Goal: Information Seeking & Learning: Compare options

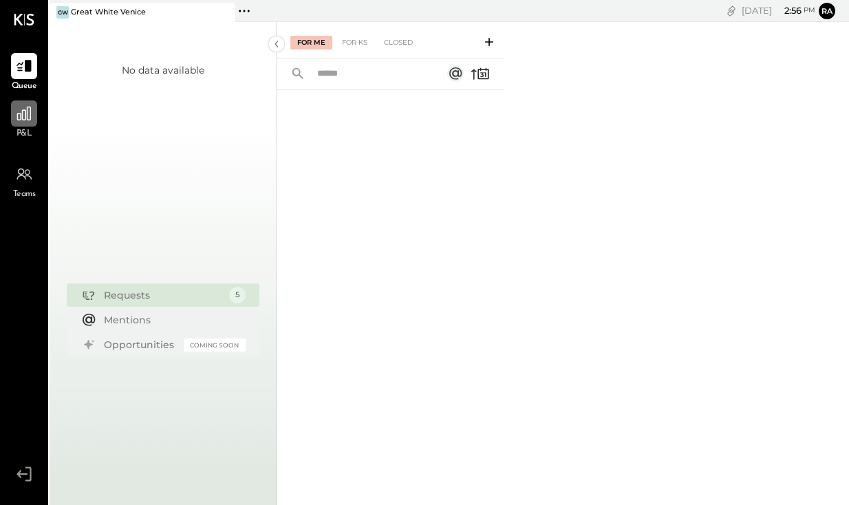
click at [28, 118] on icon at bounding box center [24, 114] width 14 height 14
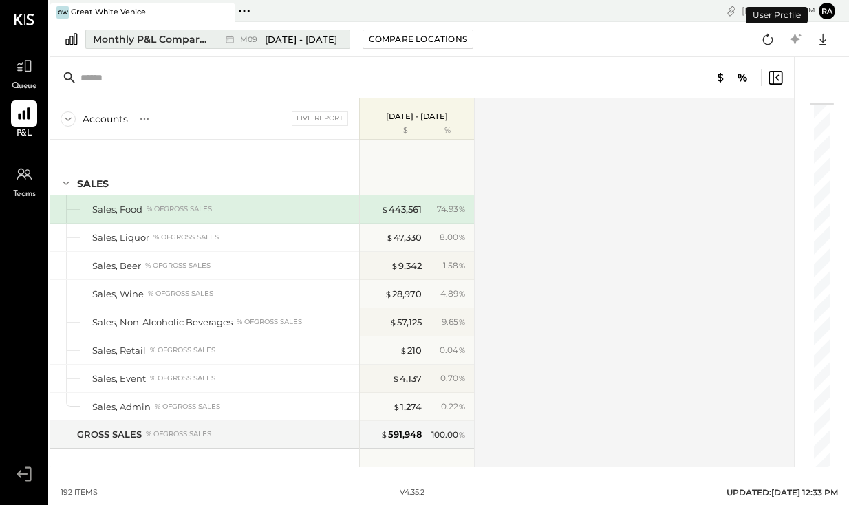
click at [274, 41] on span "[DATE] - [DATE]" at bounding box center [301, 39] width 72 height 13
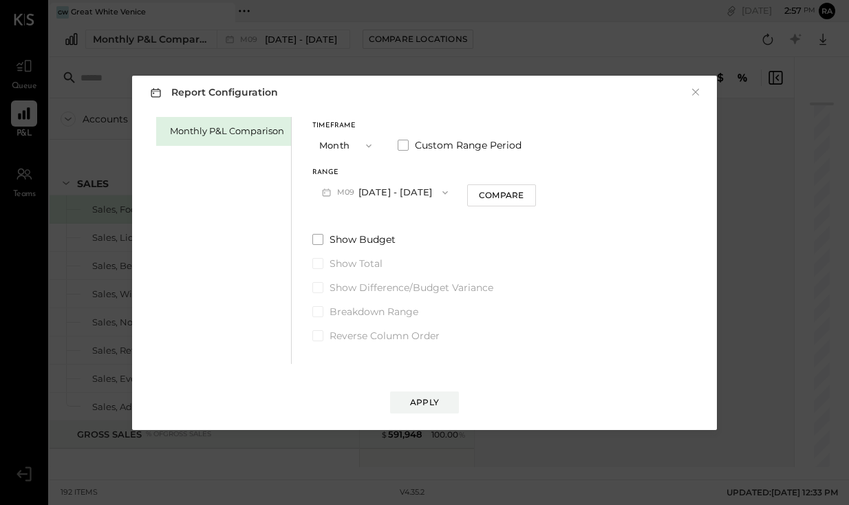
click at [385, 192] on button "M09 [DATE] - [DATE]" at bounding box center [384, 192] width 145 height 25
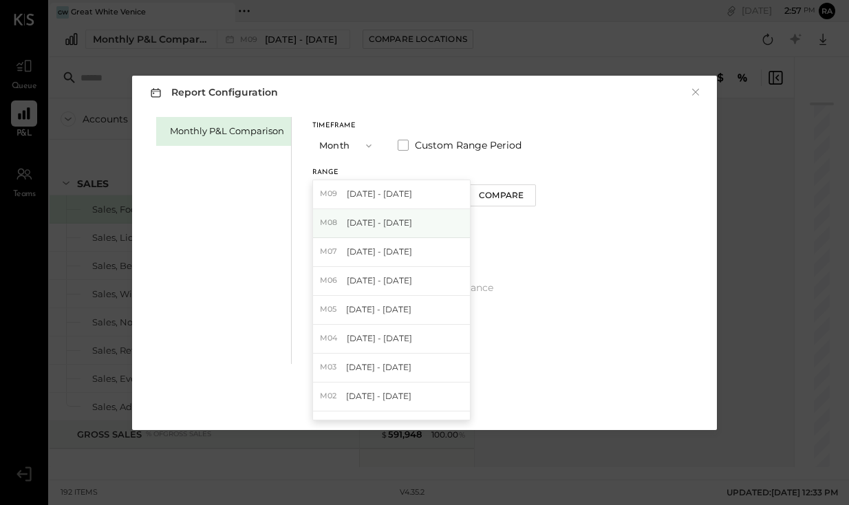
click at [383, 224] on span "[DATE] - [DATE]" at bounding box center [379, 223] width 65 height 12
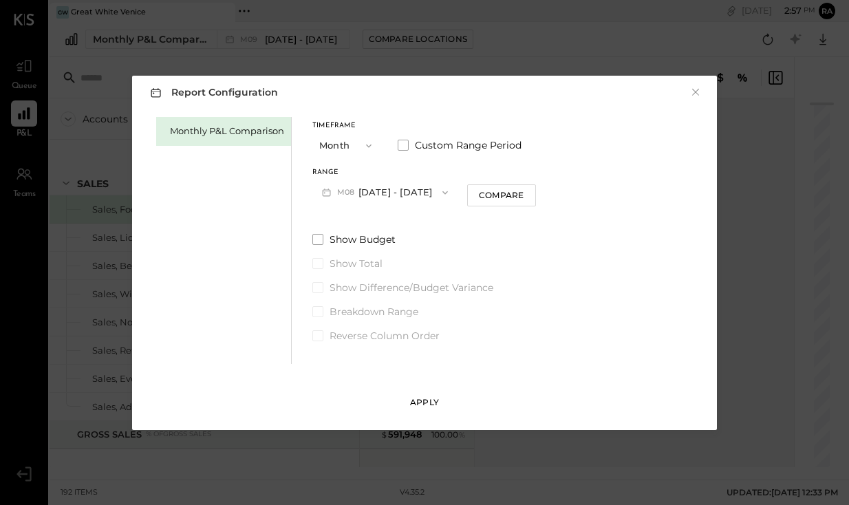
click at [405, 405] on button "Apply" at bounding box center [424, 403] width 69 height 22
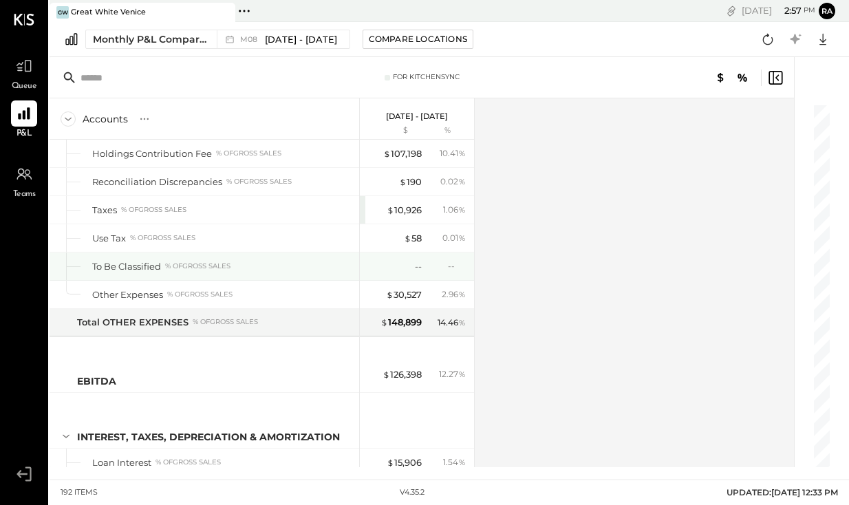
scroll to position [4153, 0]
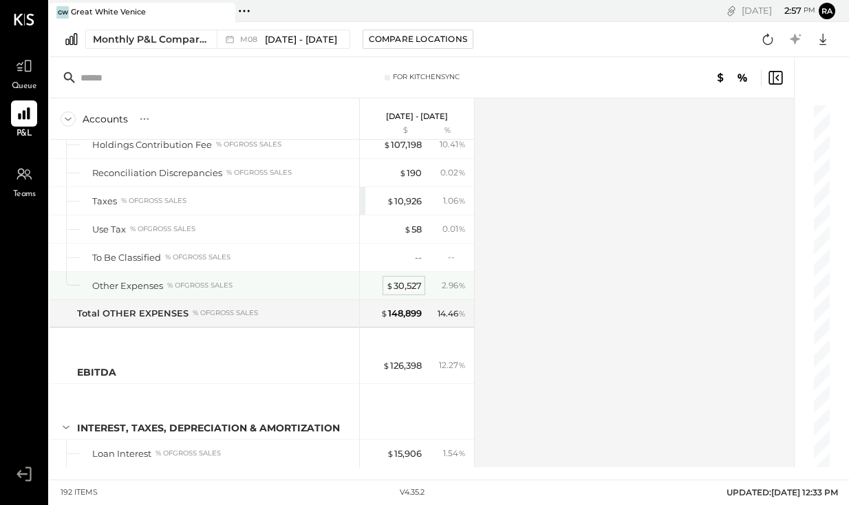
click at [411, 288] on div "$ 30,527" at bounding box center [404, 285] width 36 height 13
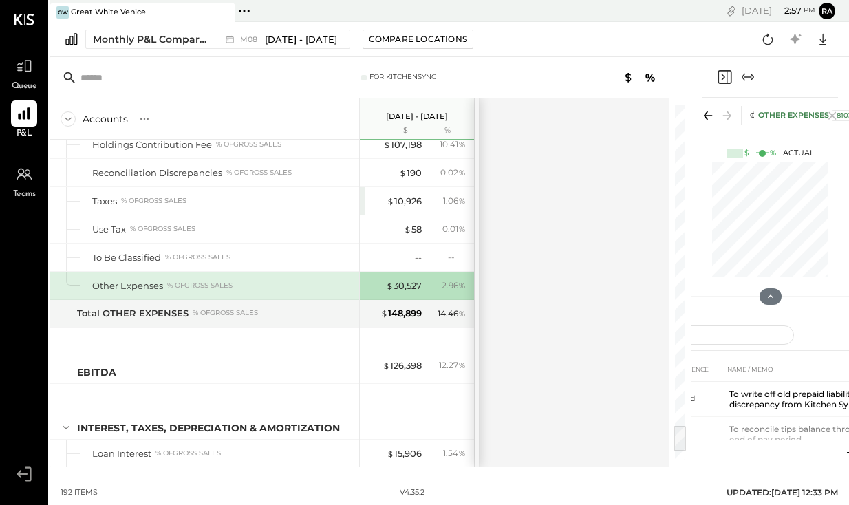
click at [750, 72] on icon "Expand panel (e)" at bounding box center [748, 77] width 17 height 17
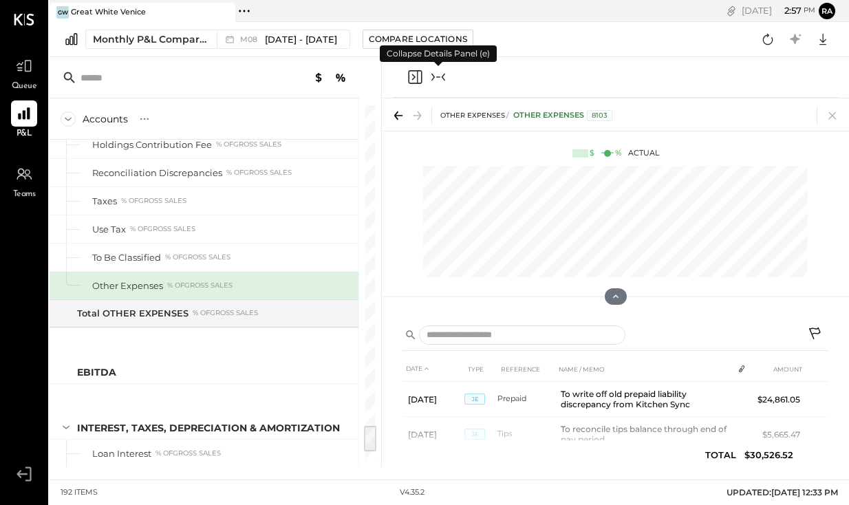
click at [438, 73] on icon "Collapse panel (e)" at bounding box center [438, 77] width 17 height 17
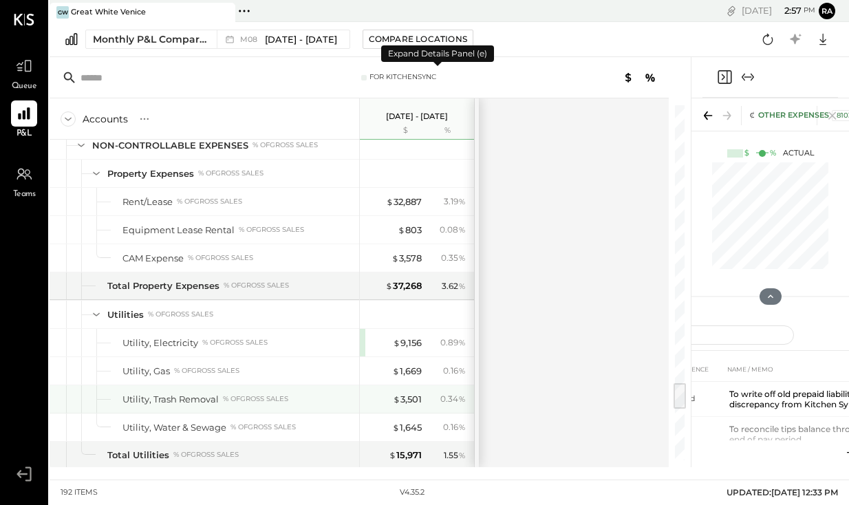
scroll to position [3588, 0]
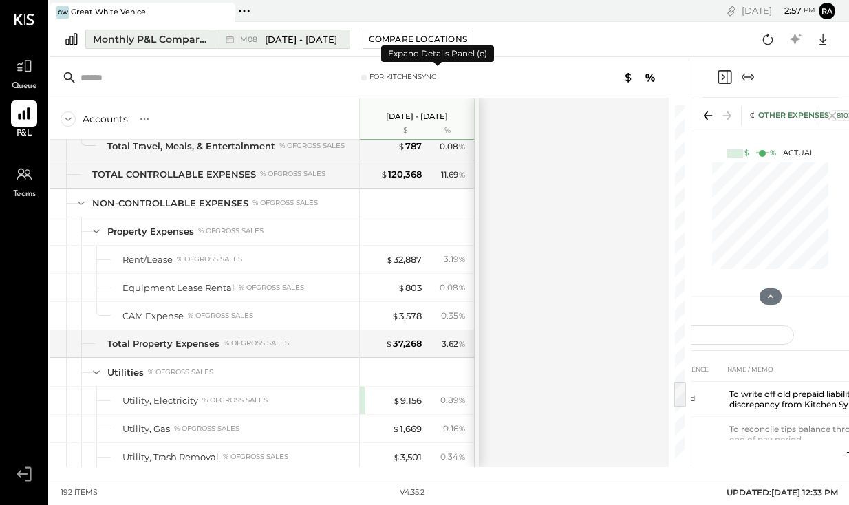
click at [315, 43] on span "[DATE] - [DATE]" at bounding box center [301, 39] width 72 height 13
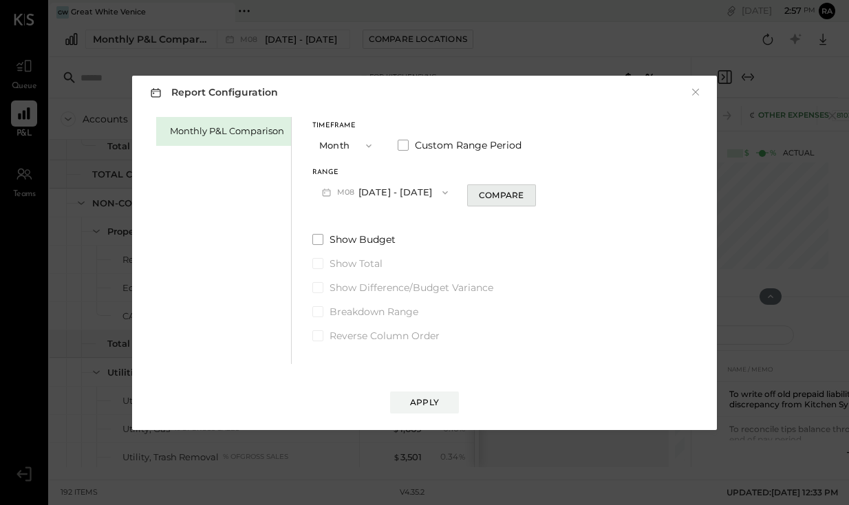
click at [513, 194] on div "Compare" at bounding box center [501, 195] width 45 height 12
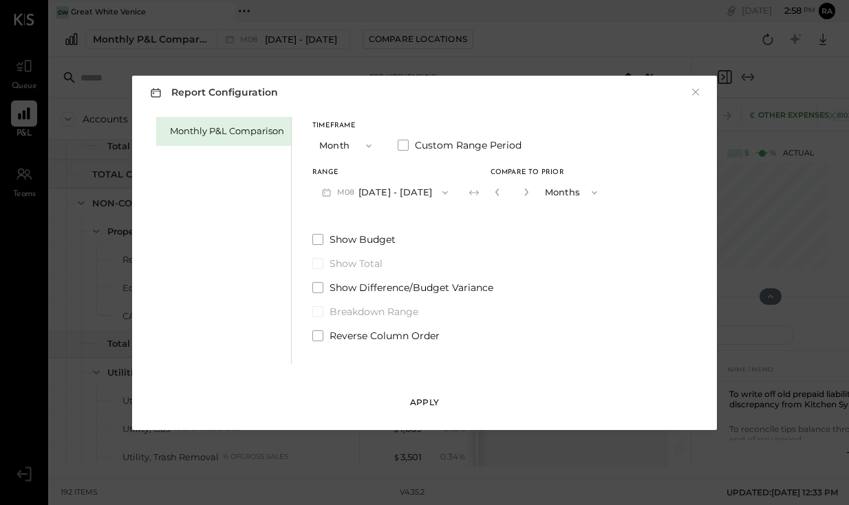
click at [445, 403] on button "Apply" at bounding box center [424, 403] width 69 height 22
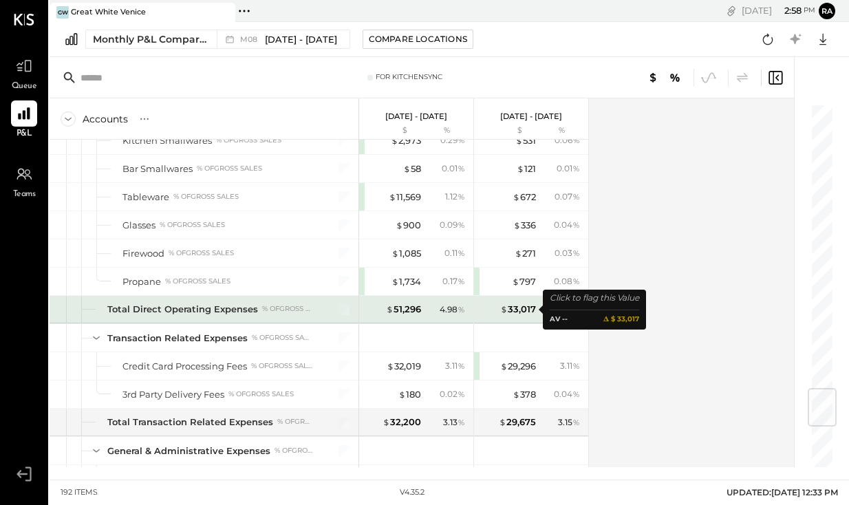
scroll to position [2742, 0]
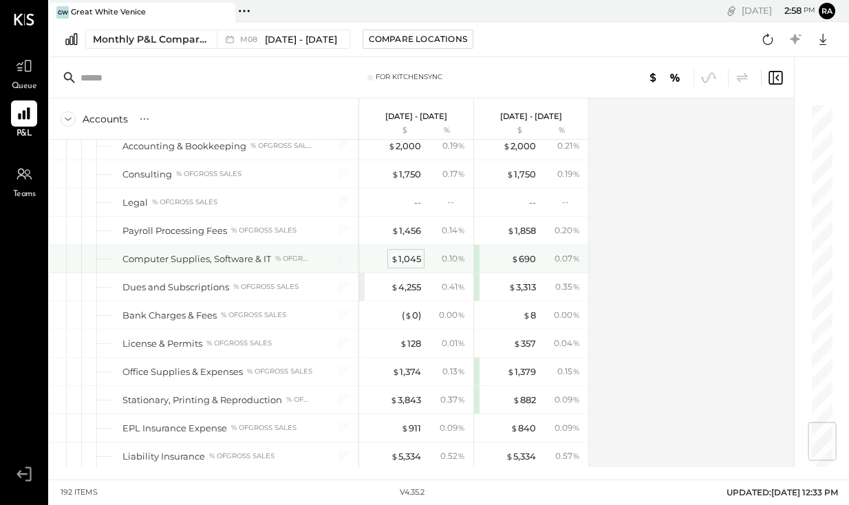
click at [410, 256] on div "$ 1,045" at bounding box center [406, 259] width 30 height 13
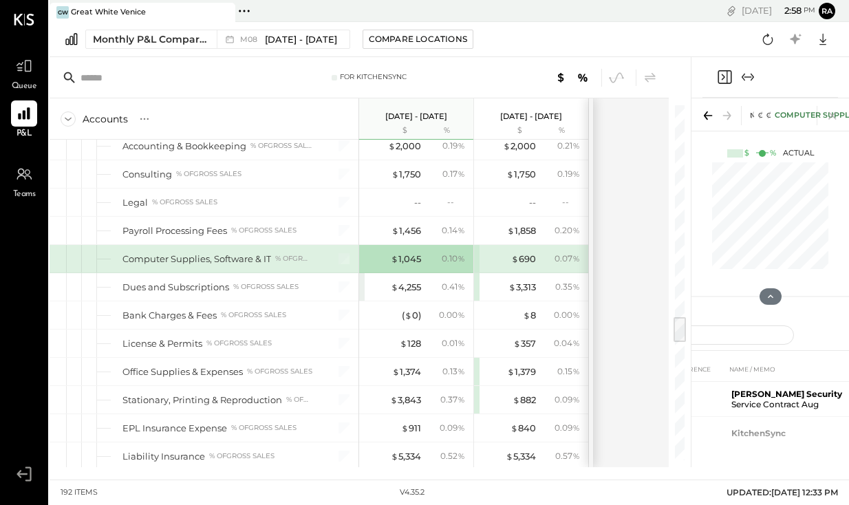
click at [749, 76] on icon "Expand panel (e)" at bounding box center [748, 76] width 8 height 1
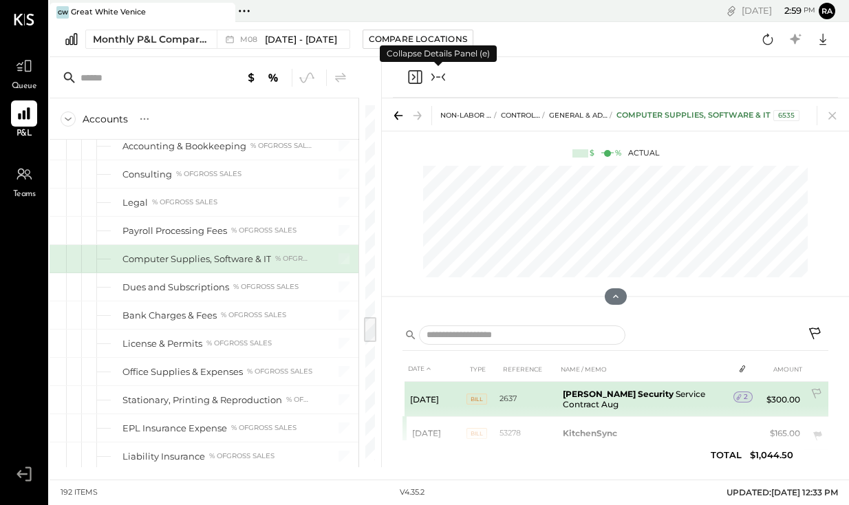
click at [744, 391] on td "2" at bounding box center [743, 397] width 19 height 26
click at [744, 399] on span "2" at bounding box center [746, 397] width 4 height 10
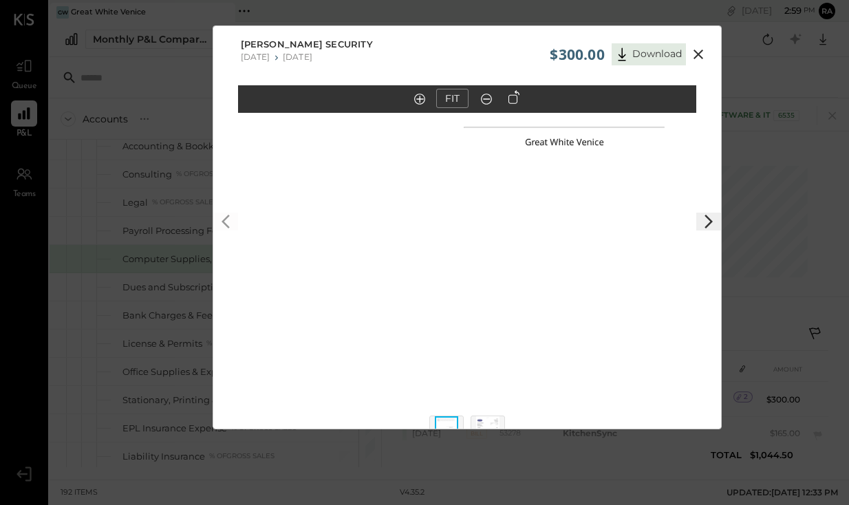
scroll to position [36, 0]
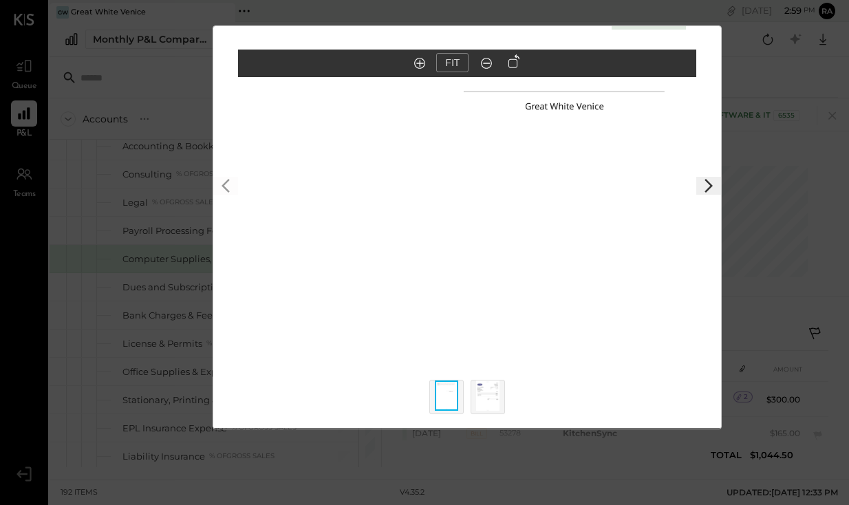
click at [492, 407] on img at bounding box center [487, 396] width 23 height 30
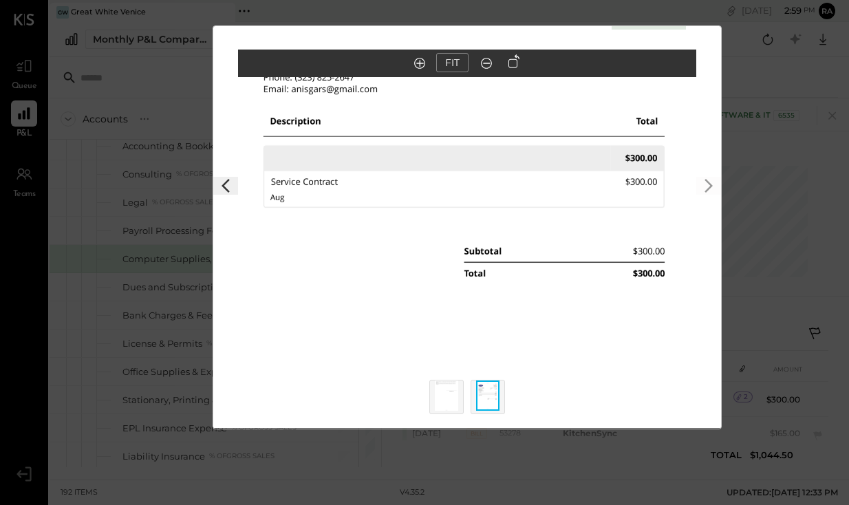
click at [440, 394] on img at bounding box center [446, 396] width 23 height 30
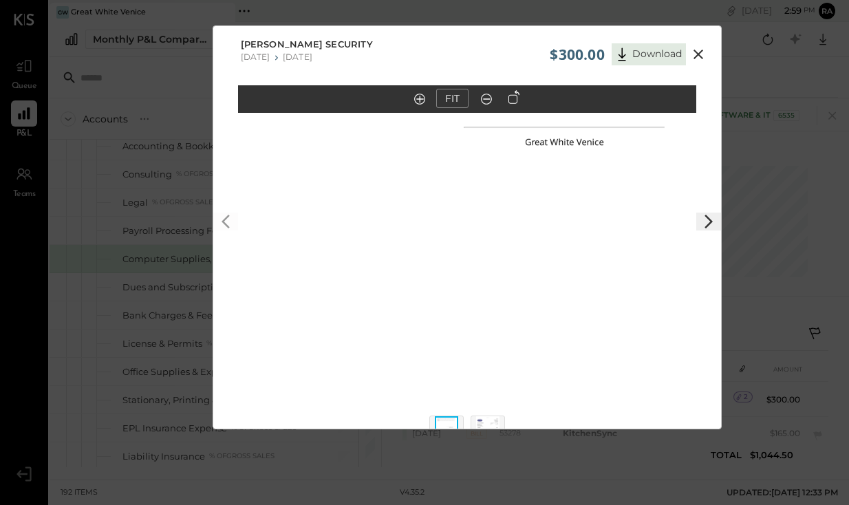
scroll to position [0, 0]
click at [489, 110] on div "FIT" at bounding box center [454, 101] width 94 height 24
click at [486, 102] on icon at bounding box center [487, 99] width 14 height 18
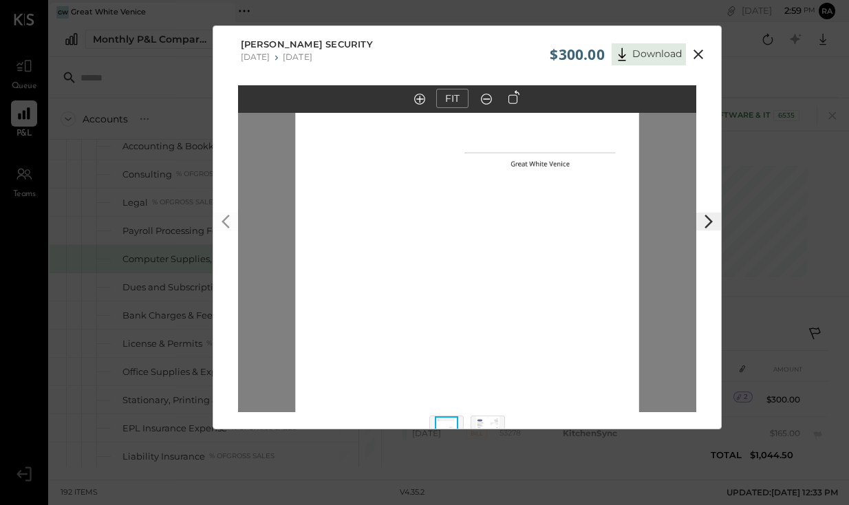
click at [486, 102] on icon at bounding box center [487, 99] width 14 height 18
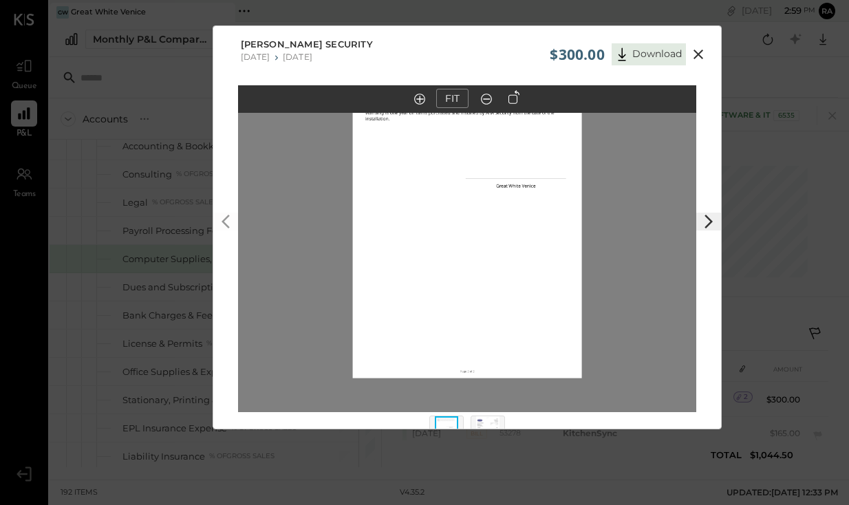
click at [486, 102] on icon at bounding box center [487, 99] width 14 height 18
click at [487, 99] on out at bounding box center [486, 99] width 11 height 11
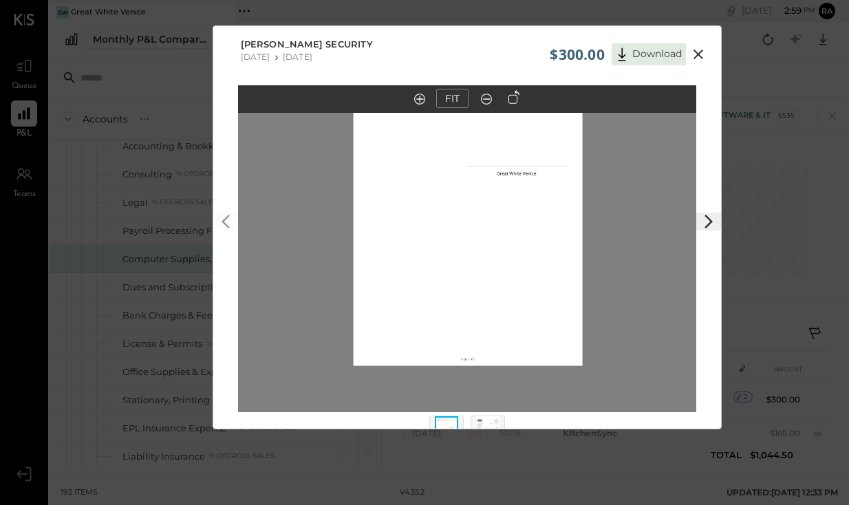
drag, startPoint x: 484, startPoint y: 169, endPoint x: 481, endPoint y: 153, distance: 15.4
click at [482, 154] on img at bounding box center [467, 217] width 229 height 297
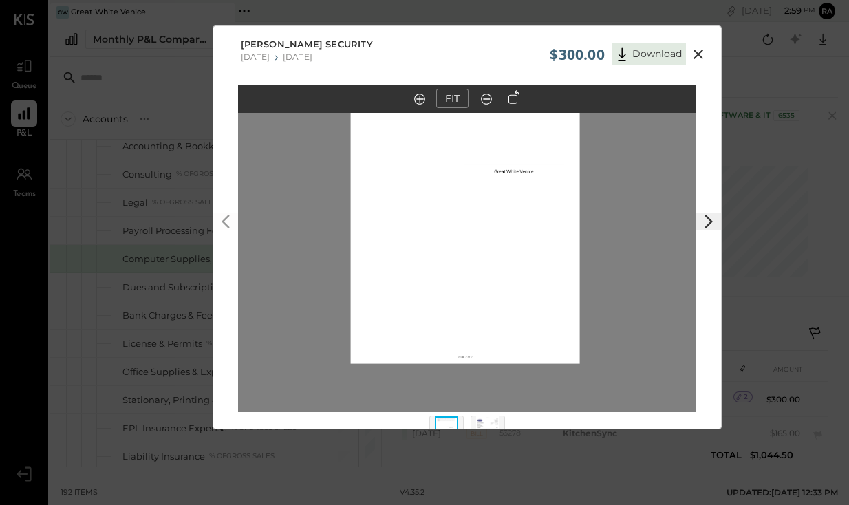
click at [696, 53] on icon at bounding box center [699, 55] width 10 height 10
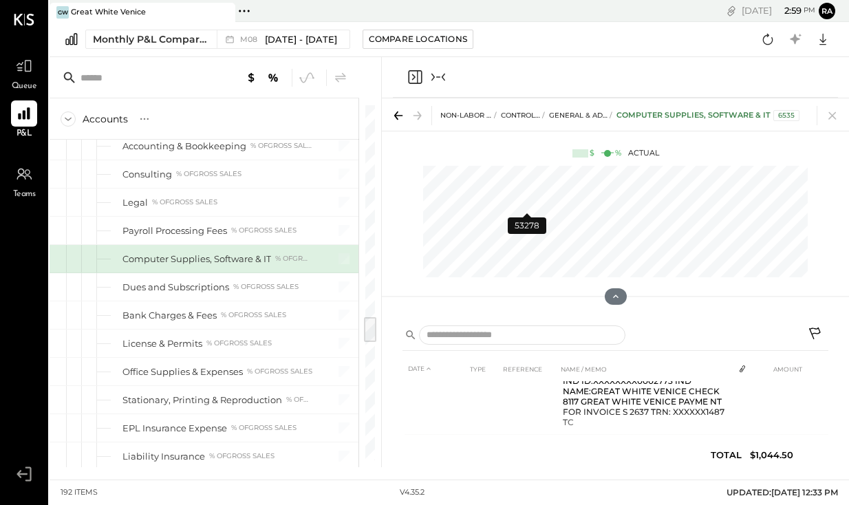
scroll to position [231, 0]
click at [441, 75] on icon "Collapse panel (e)" at bounding box center [438, 77] width 17 height 17
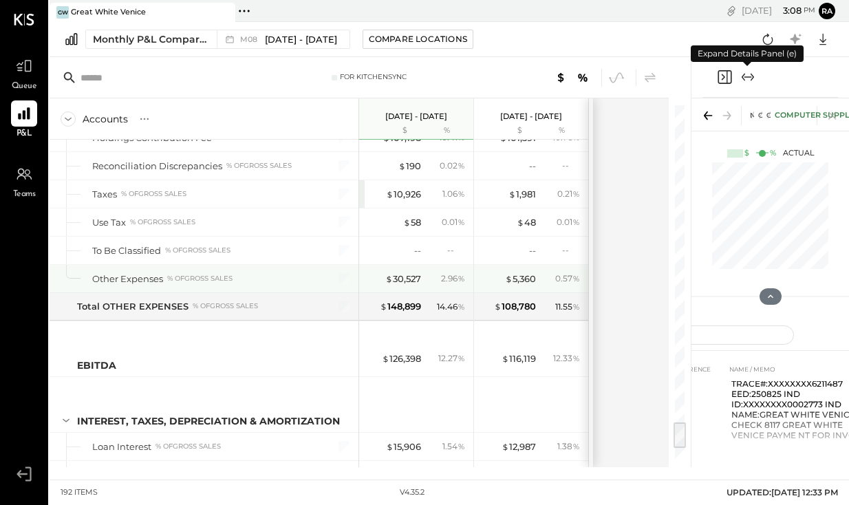
scroll to position [4071, 0]
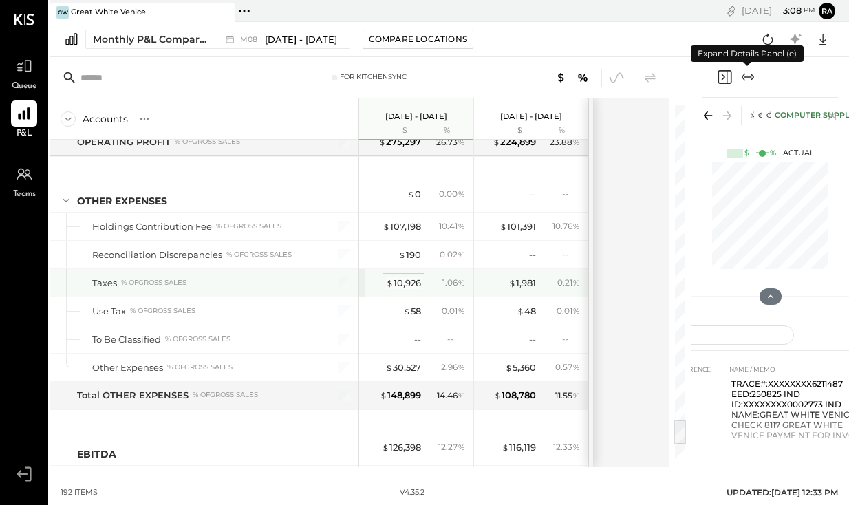
click at [410, 285] on div "$ 10,926" at bounding box center [403, 283] width 35 height 13
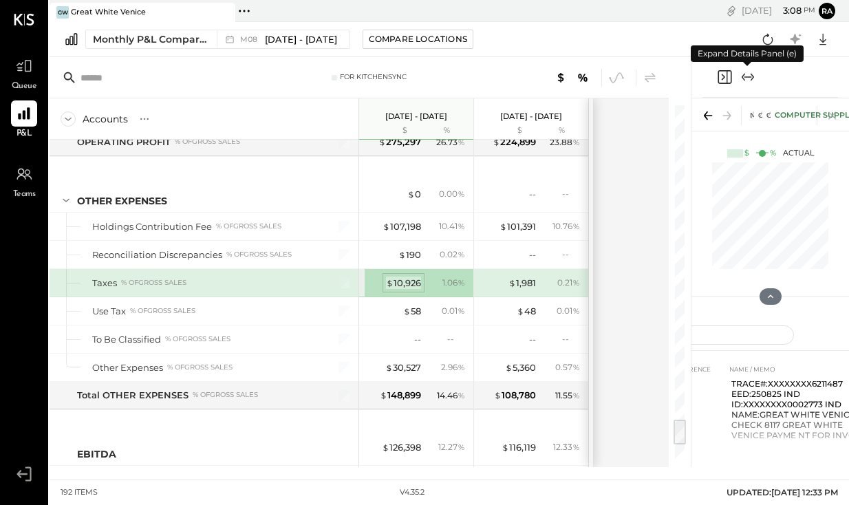
scroll to position [87, 0]
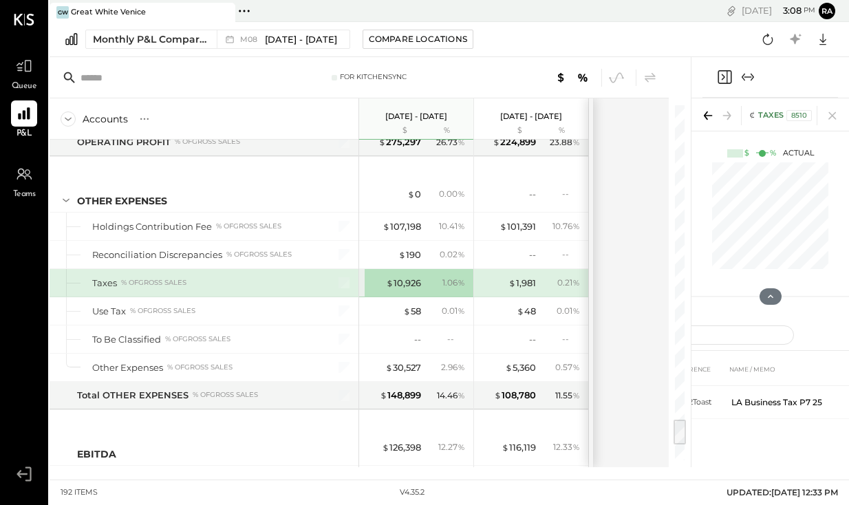
click at [754, 77] on icon "Expand panel (e)" at bounding box center [752, 78] width 3 height 8
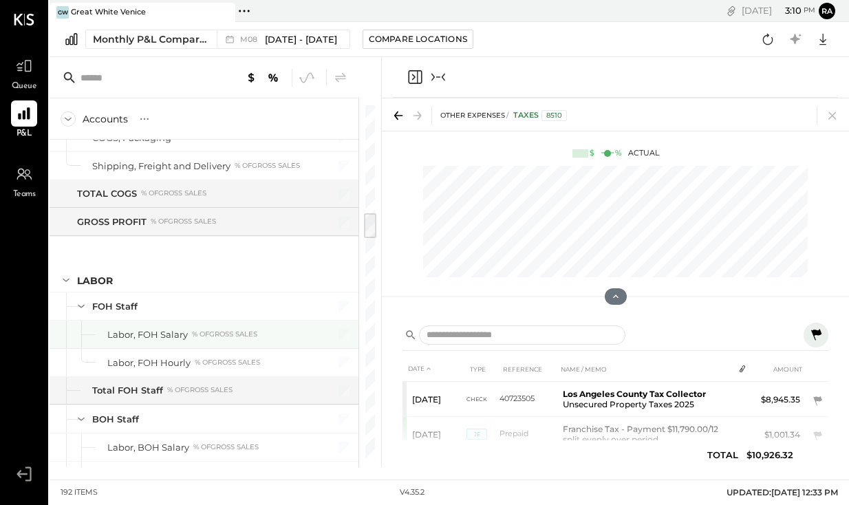
scroll to position [0, 36]
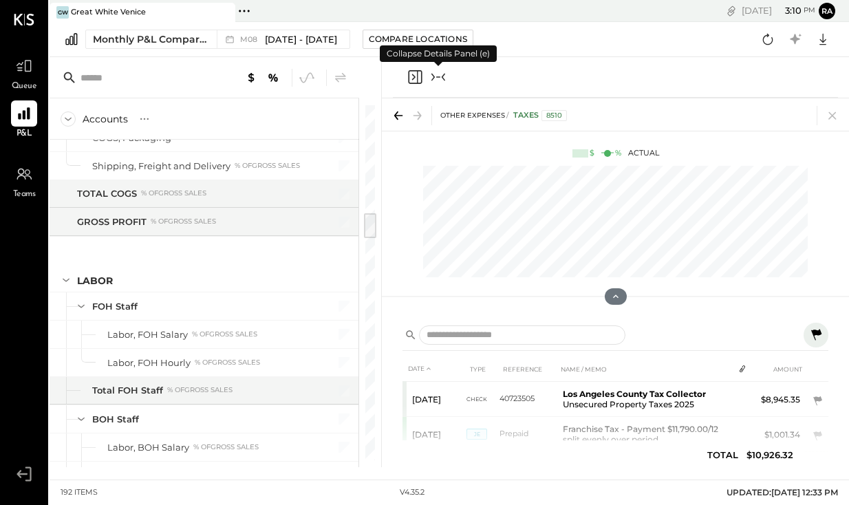
click at [439, 77] on icon "Collapse panel (e)" at bounding box center [438, 76] width 4 height 1
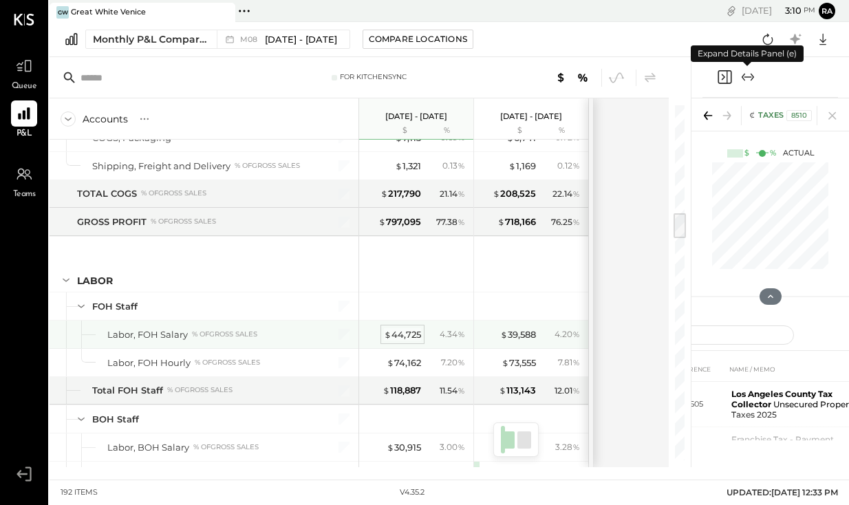
click at [395, 330] on div "$ 44,725" at bounding box center [402, 334] width 37 height 13
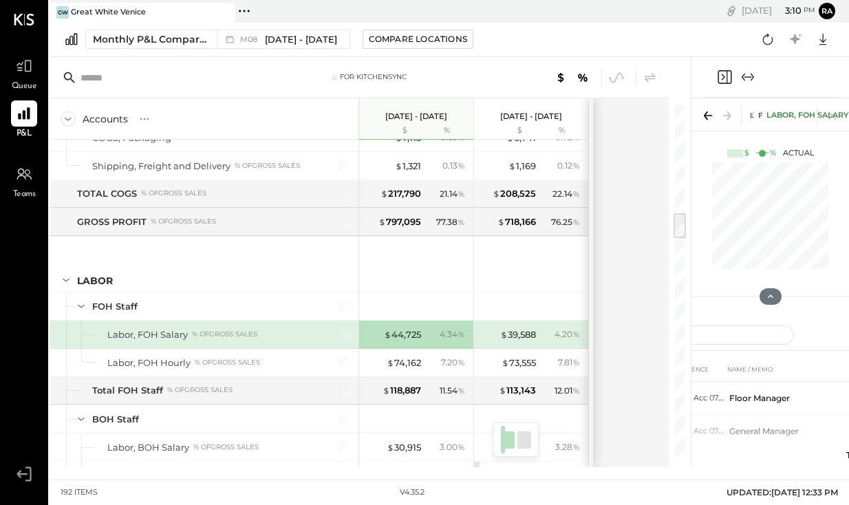
click at [750, 72] on icon "Expand panel (e)" at bounding box center [748, 77] width 17 height 17
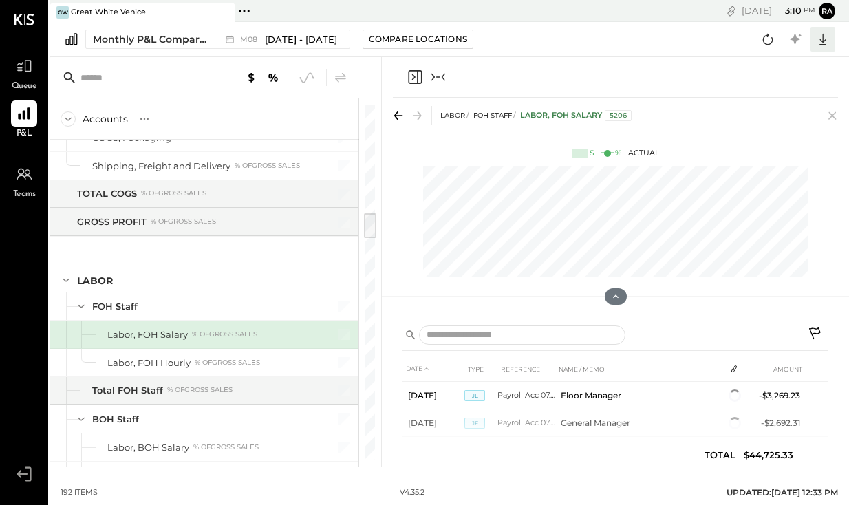
click at [825, 47] on icon at bounding box center [823, 39] width 18 height 18
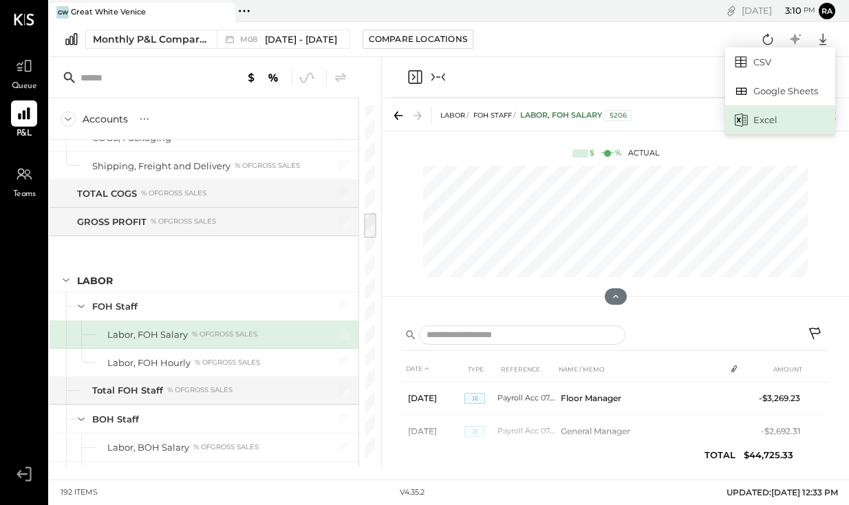
click at [768, 125] on div "Excel" at bounding box center [780, 119] width 110 height 29
click at [709, 67] on div at bounding box center [615, 77] width 445 height 41
click at [418, 77] on icon "Close panel" at bounding box center [415, 77] width 14 height 14
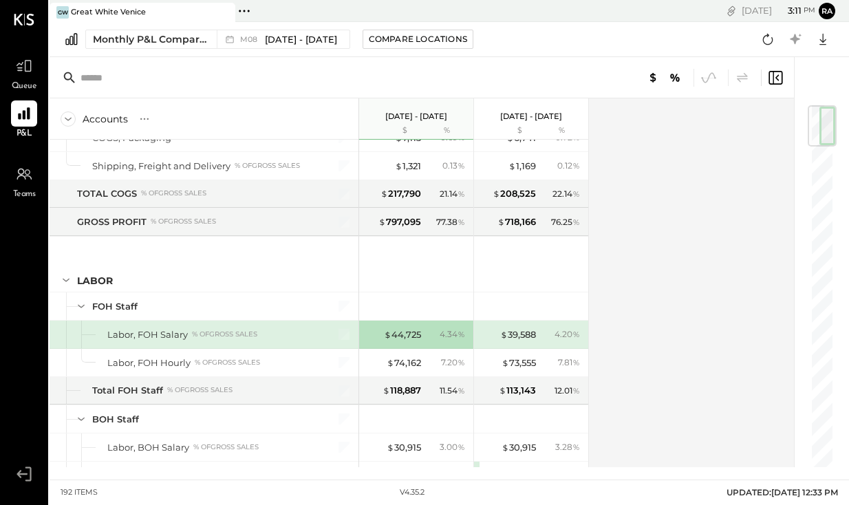
click at [776, 75] on icon at bounding box center [775, 78] width 17 height 17
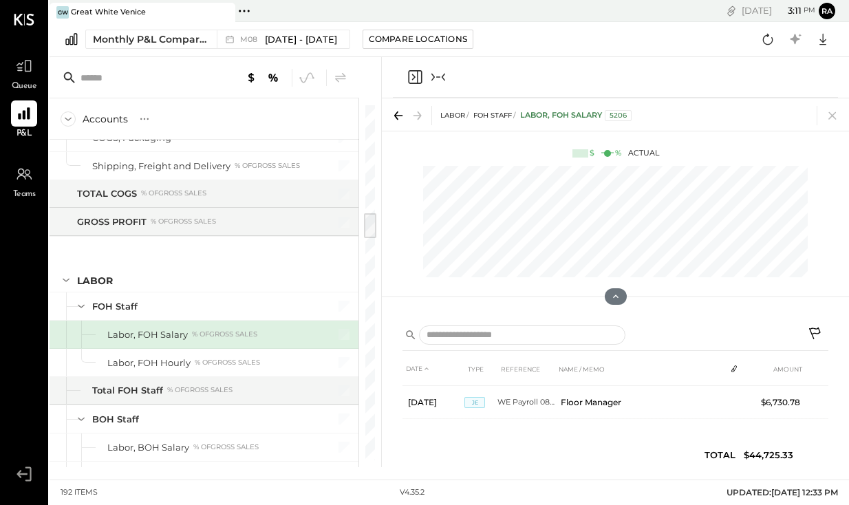
scroll to position [954, 0]
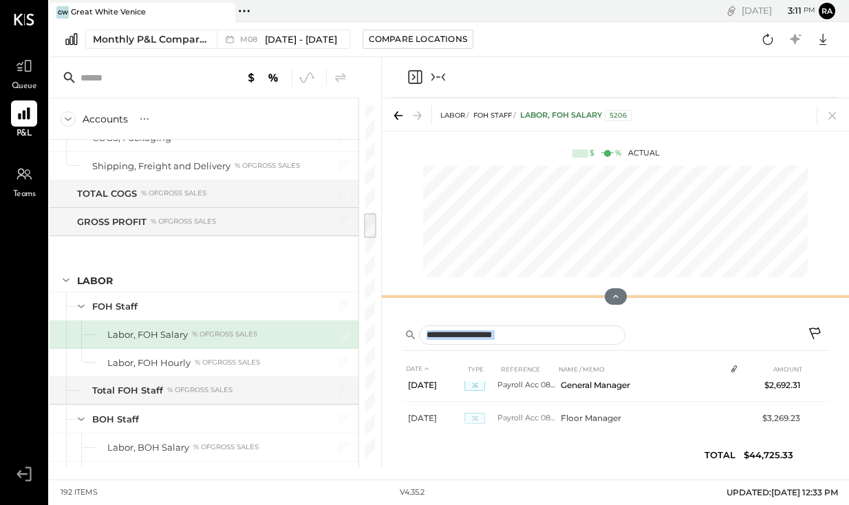
drag, startPoint x: 600, startPoint y: 434, endPoint x: 590, endPoint y: 299, distance: 135.3
click at [591, 298] on div "LABOR FOH Staff Labor, FOH Salary 5206 $ % Actual DATE TYPE REFERENCE NAME / ME…" at bounding box center [615, 282] width 467 height 369
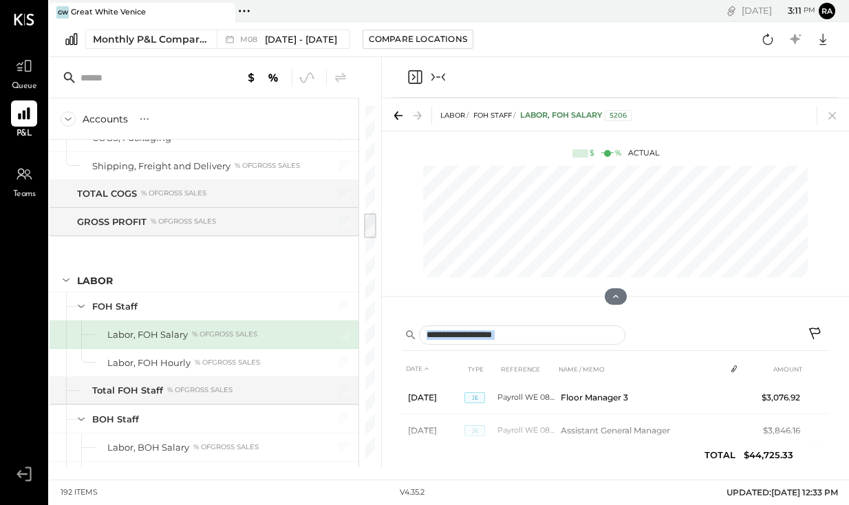
click at [659, 337] on div at bounding box center [601, 336] width 396 height 20
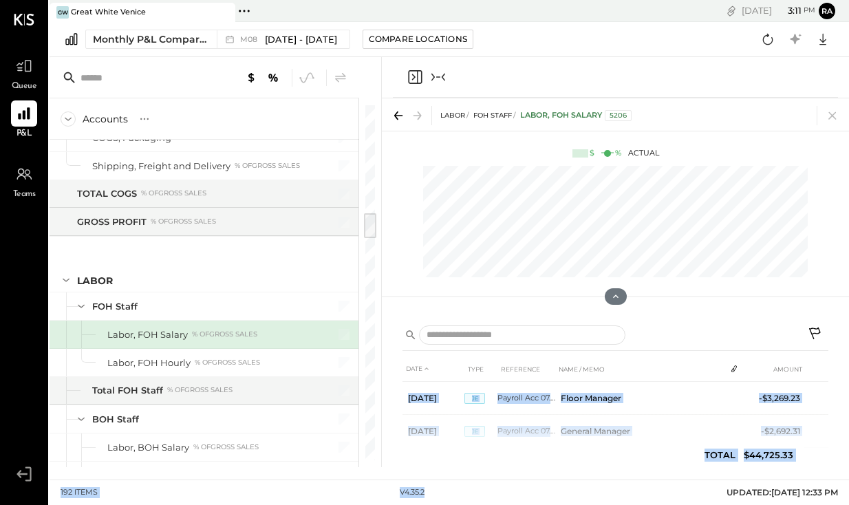
drag, startPoint x: 399, startPoint y: 388, endPoint x: 403, endPoint y: 553, distance: 165.9
click at [403, 505] on html "Queue P&L Teams v 4.35.2 GW Great White [GEOGRAPHIC_DATA] Pinned Locations ( 1 …" at bounding box center [424, 252] width 849 height 505
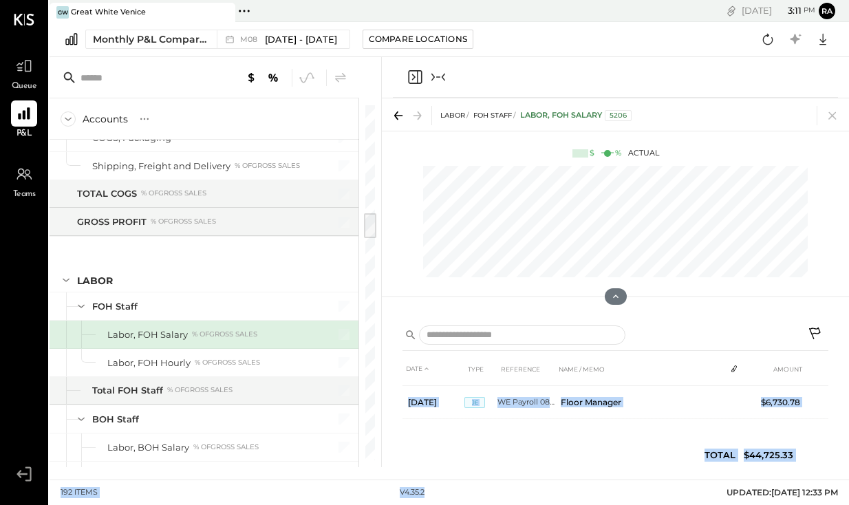
scroll to position [954, 0]
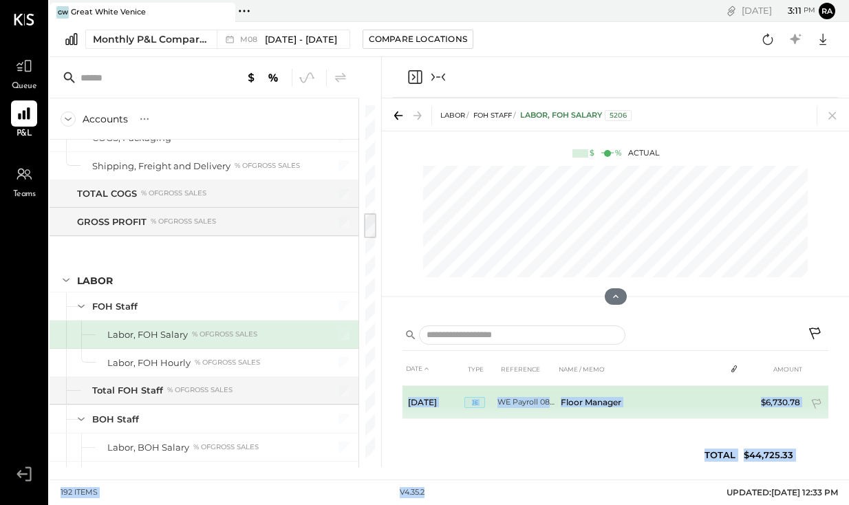
copy main "DATE TYPE REFERENCE NAME / MEMO AMOUNT [DATE] JE Payroll Acc 07.27R Floor Manag…"
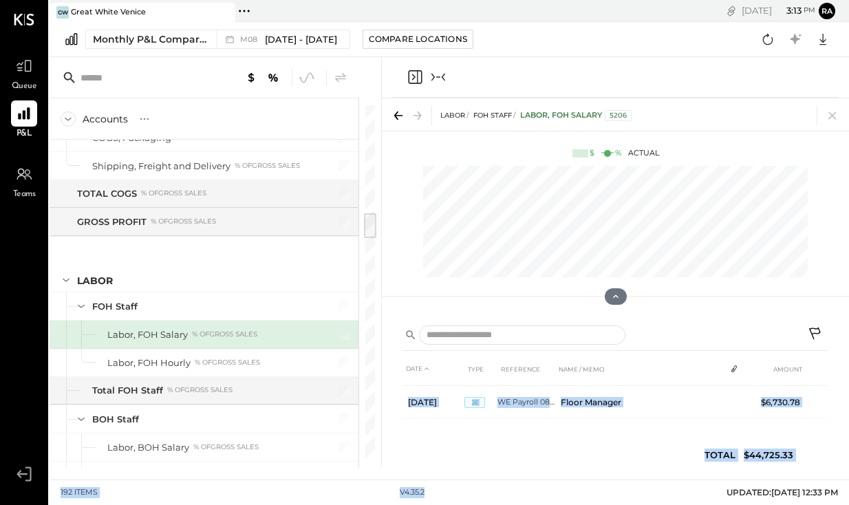
click at [441, 75] on icon "Collapse panel (e)" at bounding box center [438, 77] width 17 height 17
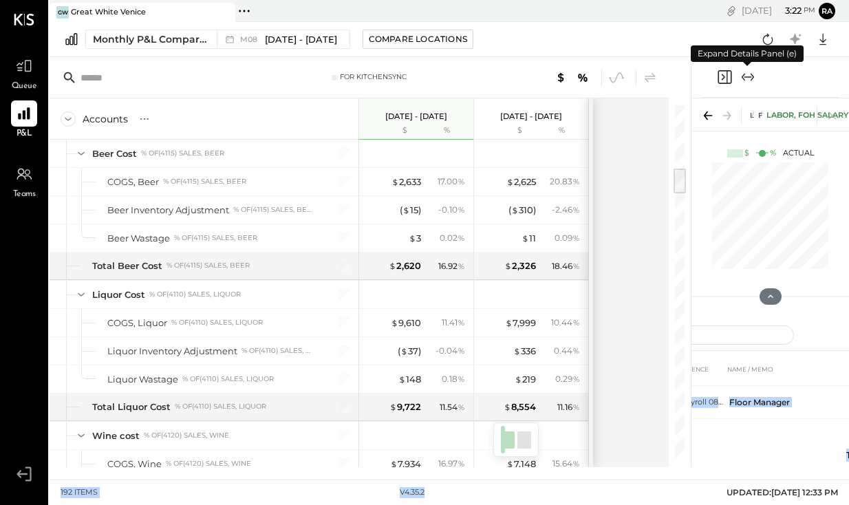
scroll to position [816, 0]
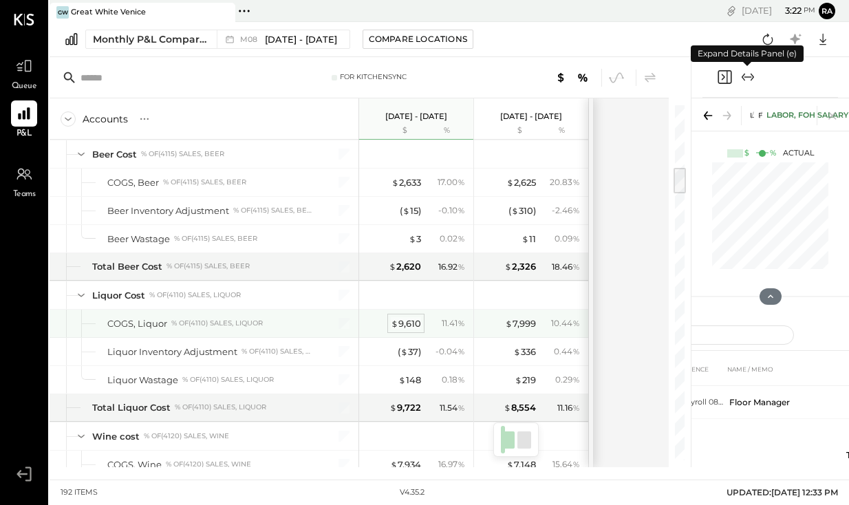
click at [407, 326] on div "$ 9,610" at bounding box center [406, 323] width 30 height 13
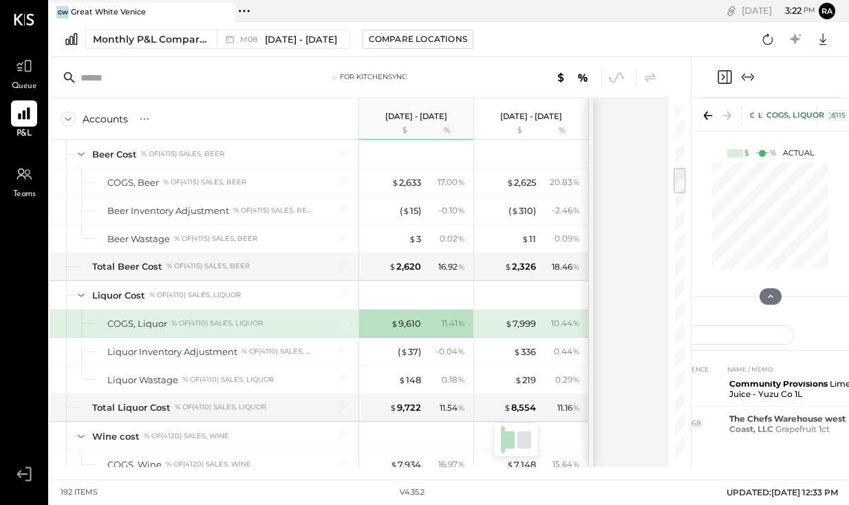
click at [746, 69] on icon "Expand panel (e)" at bounding box center [748, 77] width 17 height 17
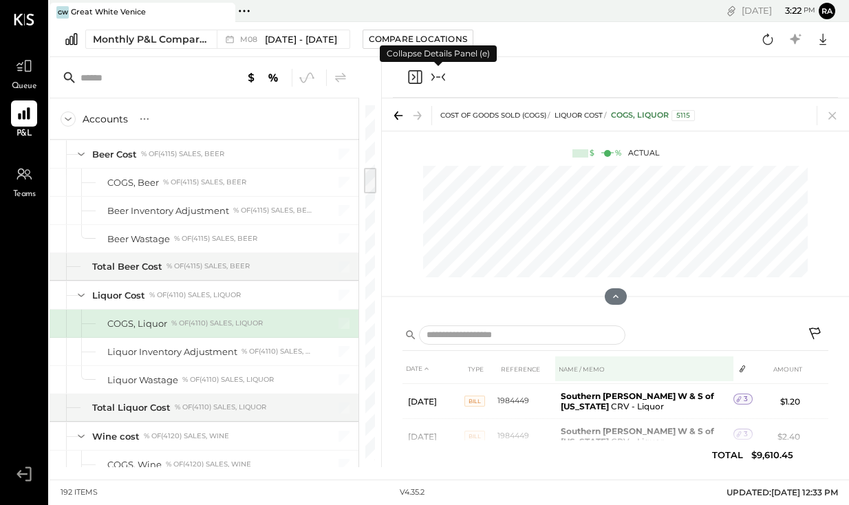
scroll to position [377, 0]
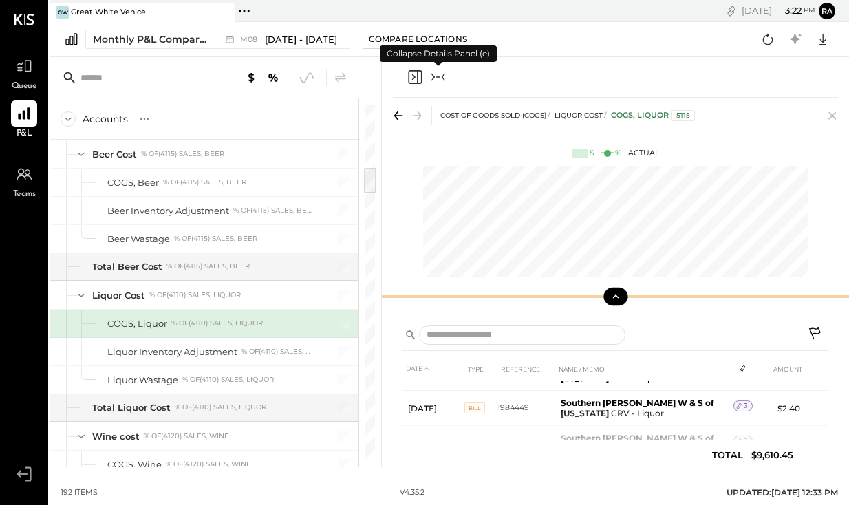
click at [615, 298] on icon at bounding box center [616, 296] width 12 height 12
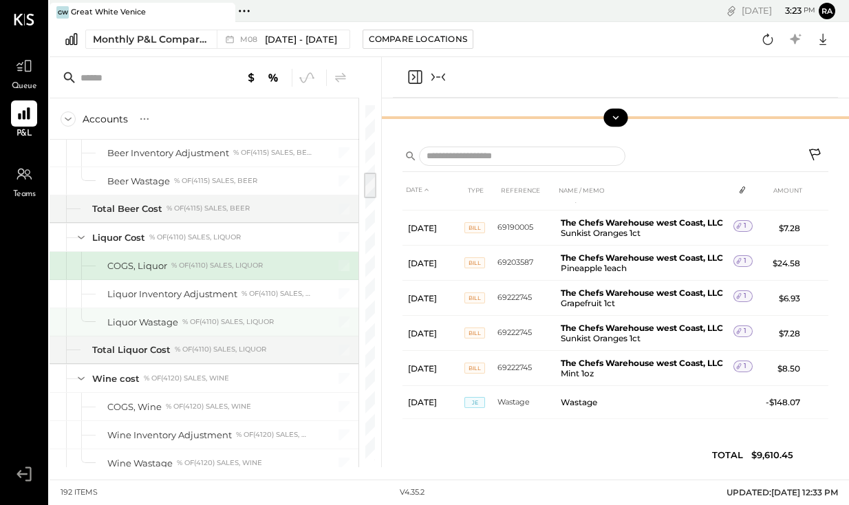
scroll to position [0, 175]
click at [441, 70] on icon "Collapse panel (e)" at bounding box center [438, 77] width 17 height 17
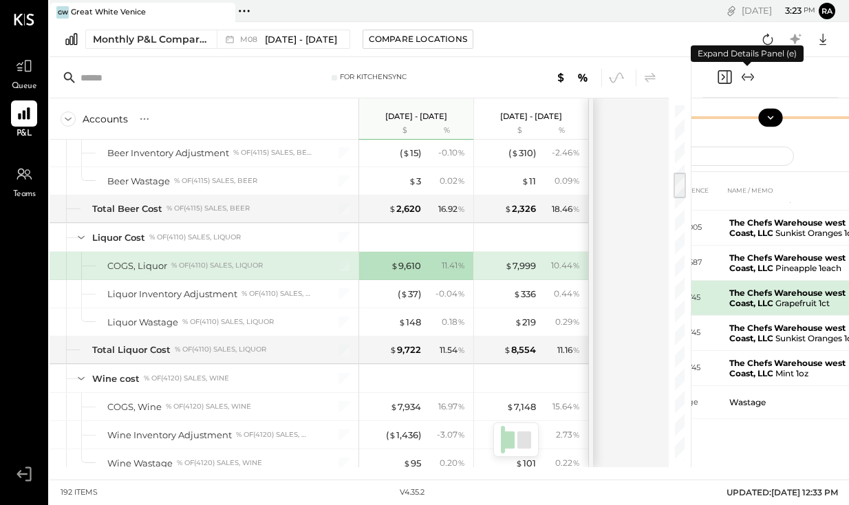
click at [730, 288] on b "The Chefs Warehouse west Coast, LLC" at bounding box center [788, 298] width 116 height 21
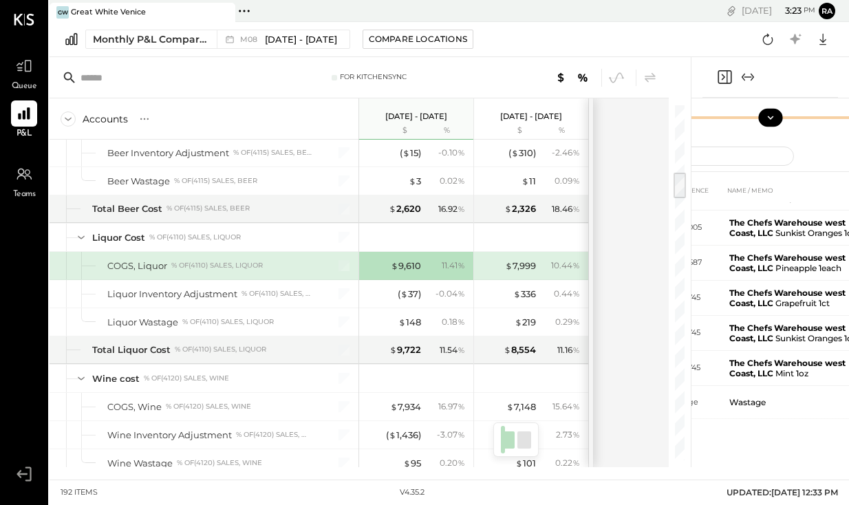
click at [745, 76] on icon "Expand panel (e)" at bounding box center [748, 76] width 8 height 1
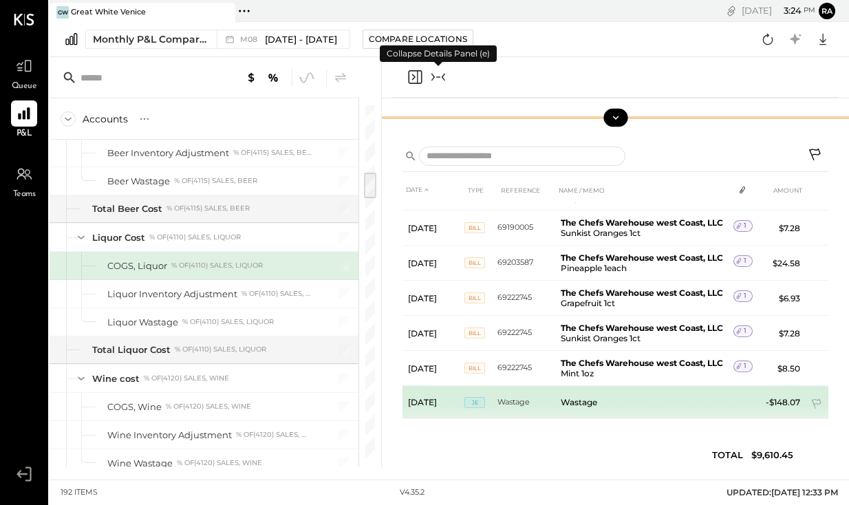
scroll to position [3743, 0]
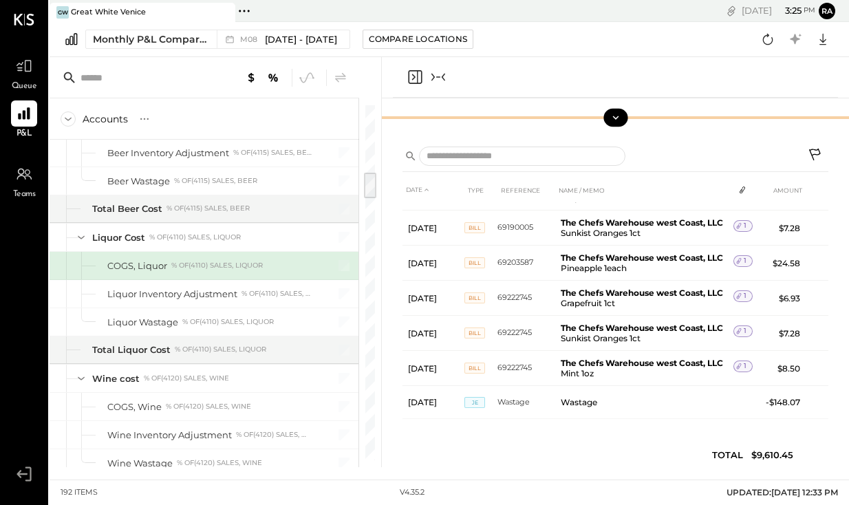
click at [281, 267] on div "COGS, Liquor % of (4110) Sales, Liquor" at bounding box center [209, 265] width 205 height 13
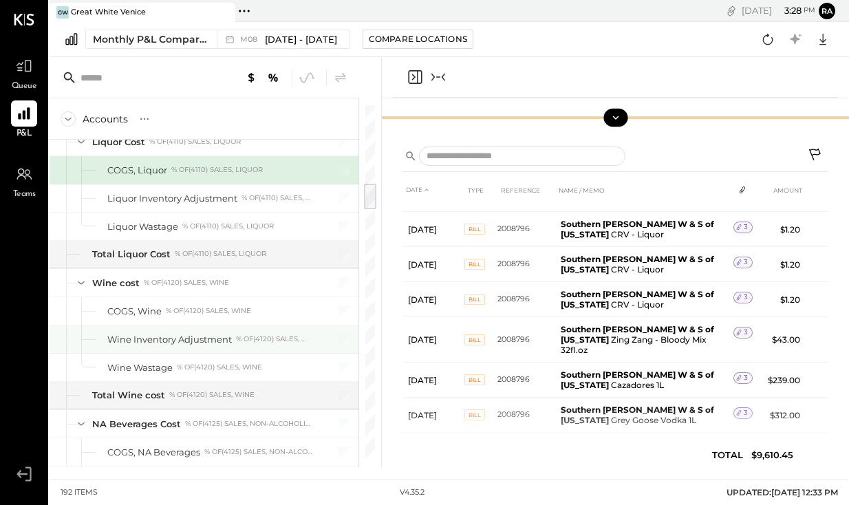
scroll to position [1023, 0]
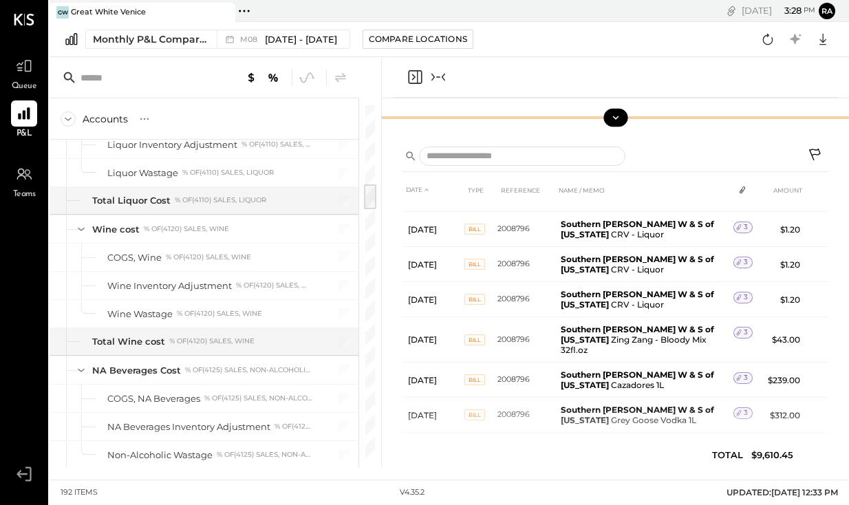
click at [435, 77] on icon "Collapse panel (e)" at bounding box center [438, 77] width 17 height 17
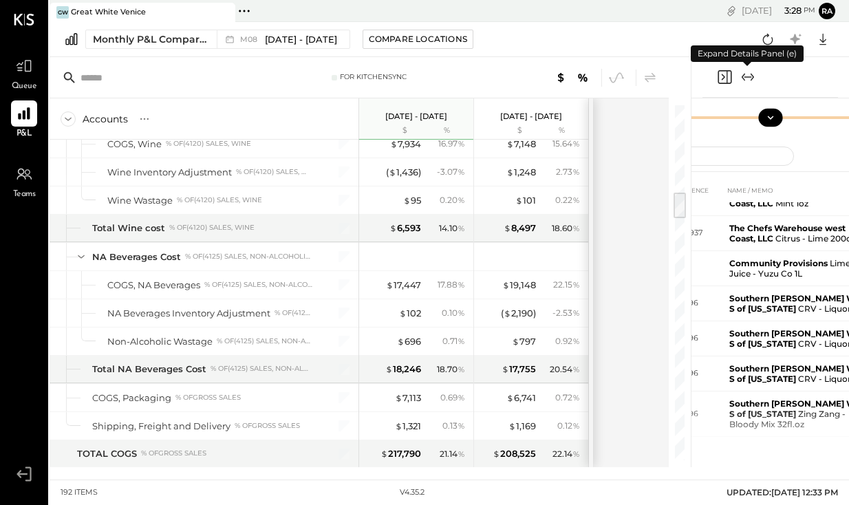
scroll to position [1138, 0]
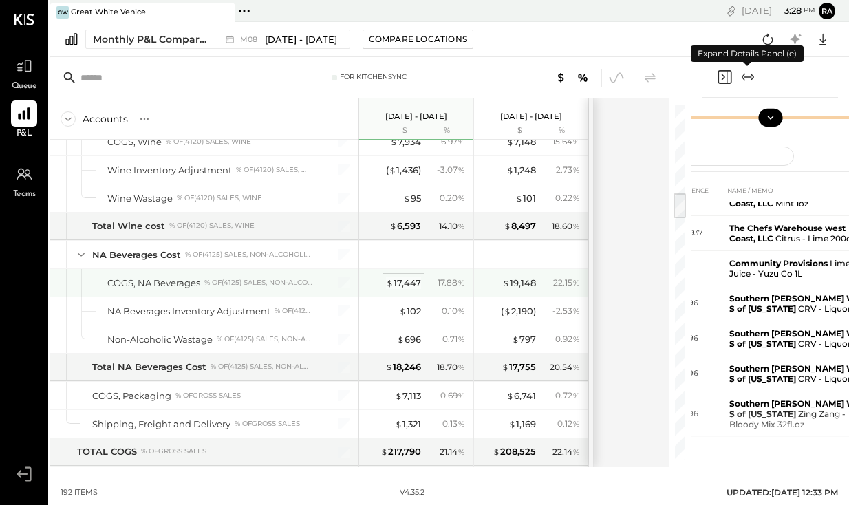
click at [405, 287] on div "$ 17,447" at bounding box center [403, 283] width 35 height 13
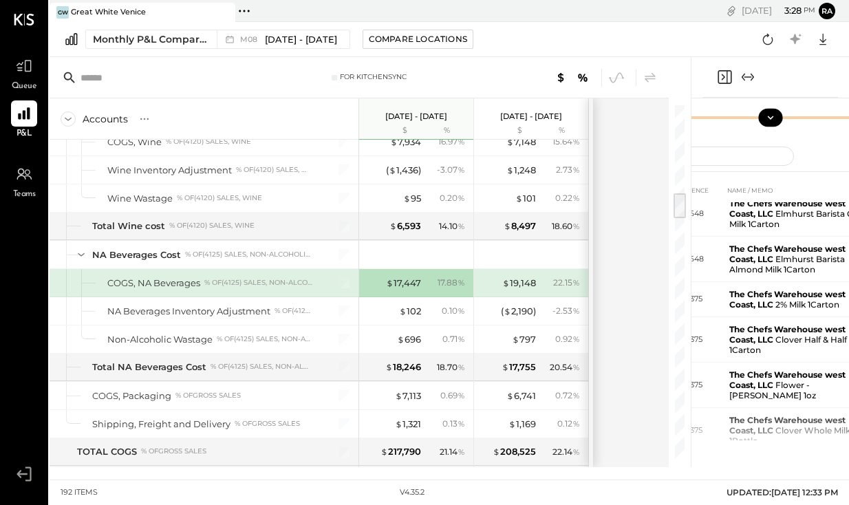
click at [748, 74] on icon "Expand panel (e)" at bounding box center [748, 77] width 17 height 17
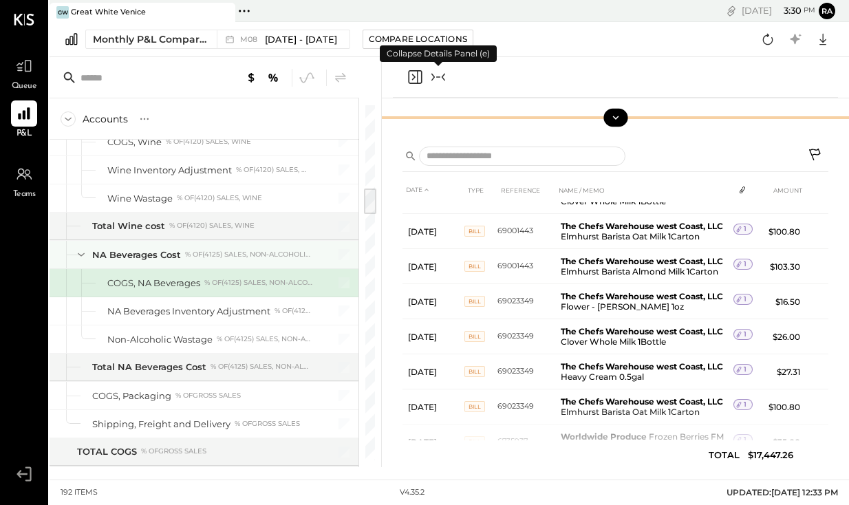
scroll to position [1047, 0]
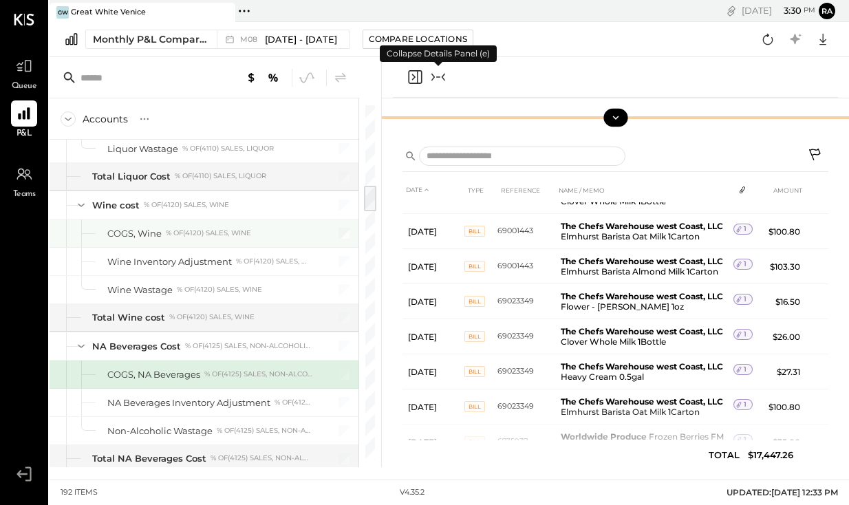
click at [321, 237] on div at bounding box center [336, 234] width 34 height 28
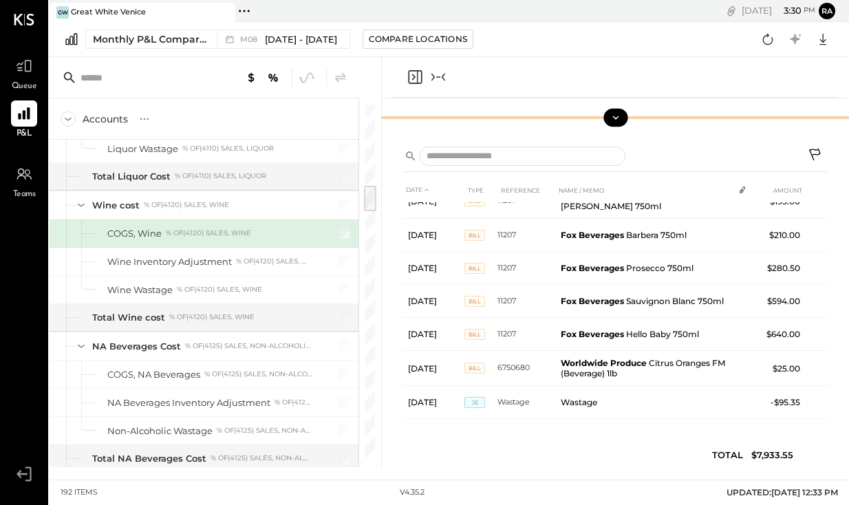
scroll to position [1182, 0]
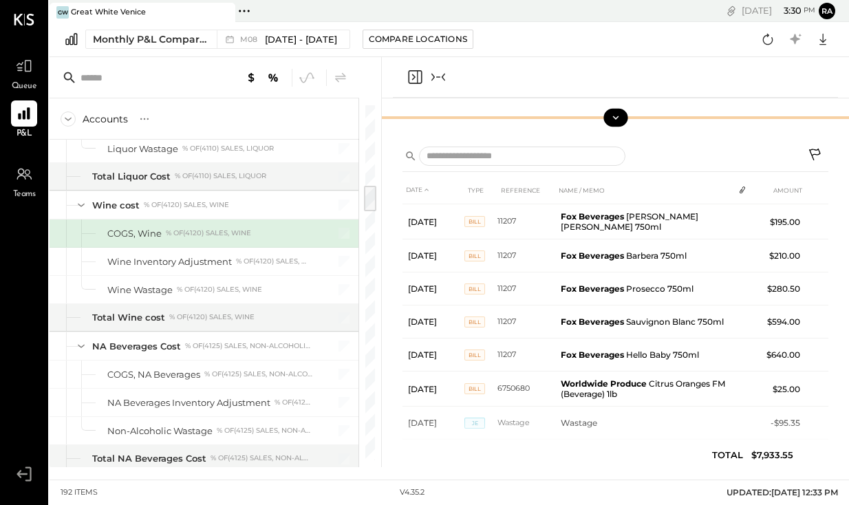
click at [443, 76] on icon "Collapse panel (e)" at bounding box center [443, 78] width 3 height 8
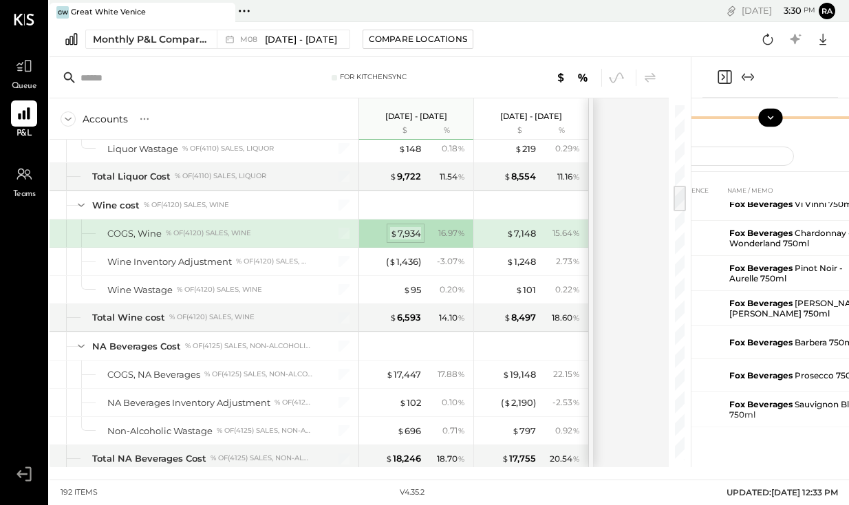
click at [410, 234] on div "$ 7,934" at bounding box center [405, 233] width 31 height 13
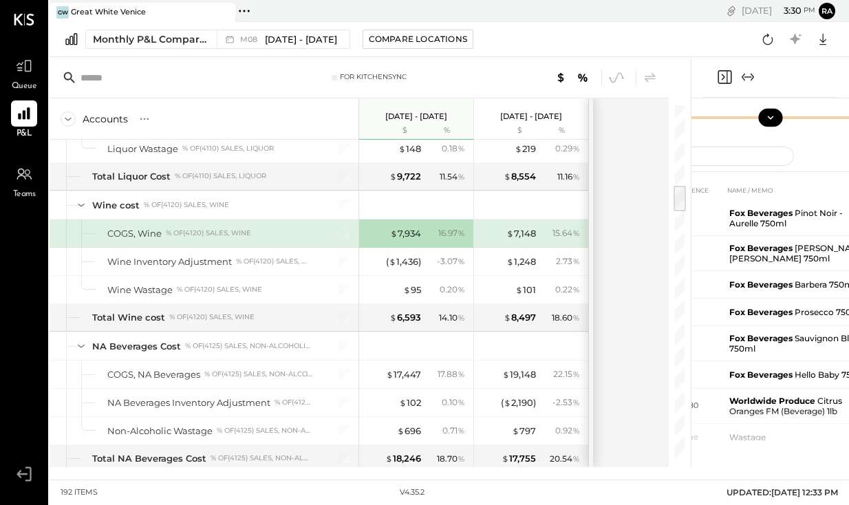
click at [745, 81] on icon "Expand panel (e)" at bounding box center [748, 77] width 17 height 17
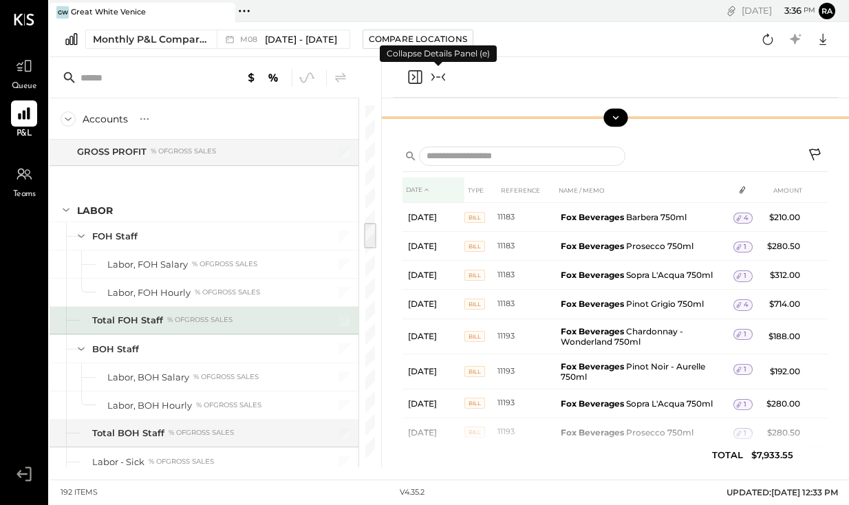
scroll to position [1580, 0]
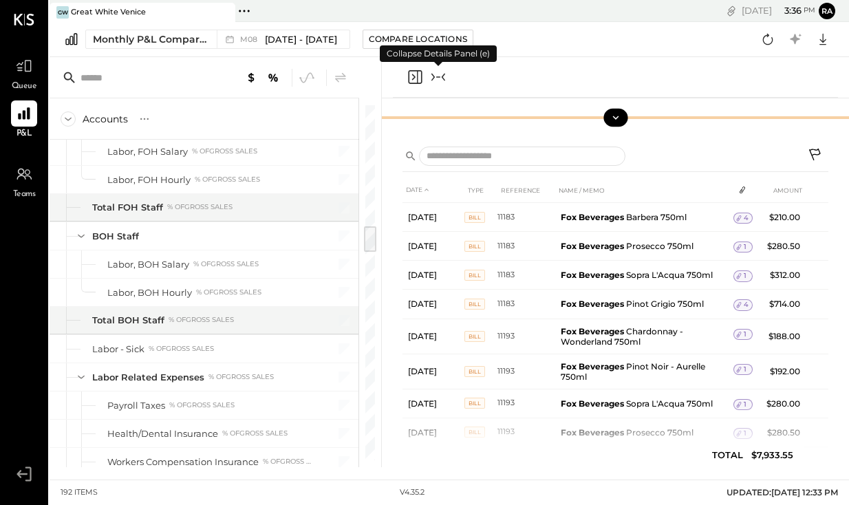
click at [441, 75] on icon "Collapse panel (e)" at bounding box center [438, 77] width 17 height 17
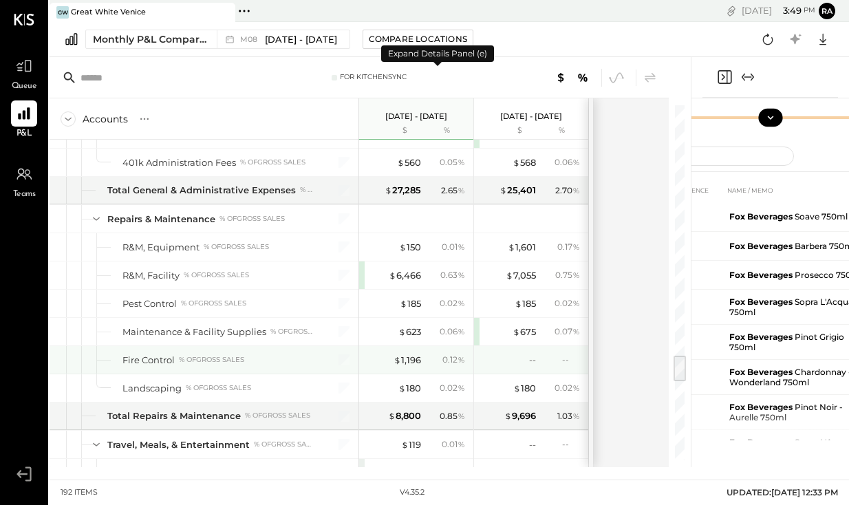
scroll to position [3374, 0]
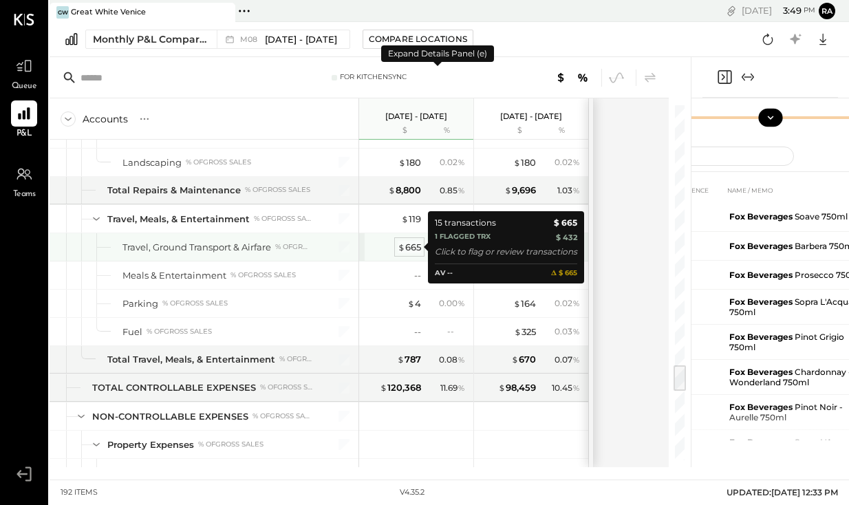
click at [411, 244] on div "$ 665" at bounding box center [409, 247] width 23 height 13
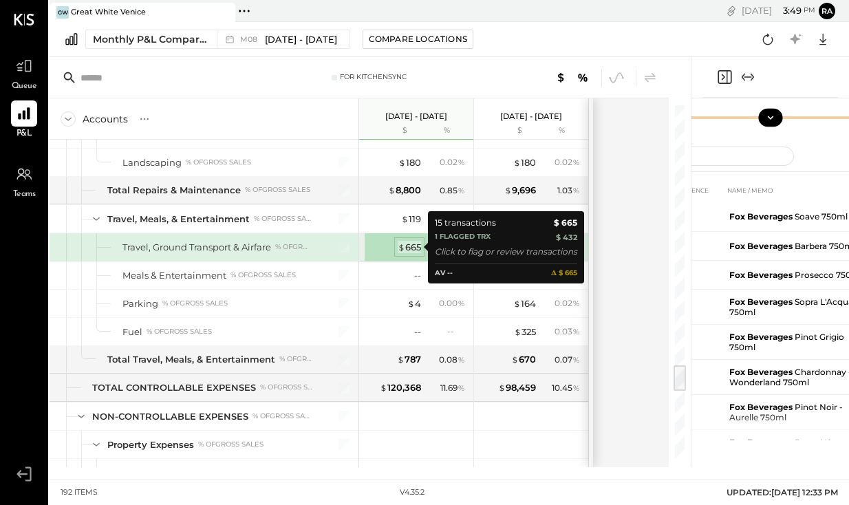
scroll to position [292, 0]
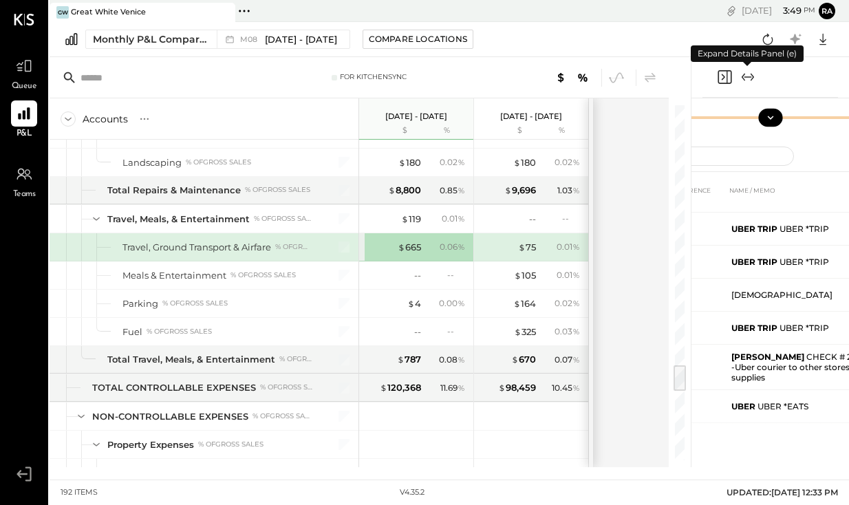
click at [747, 80] on icon "Expand panel (e)" at bounding box center [748, 77] width 17 height 17
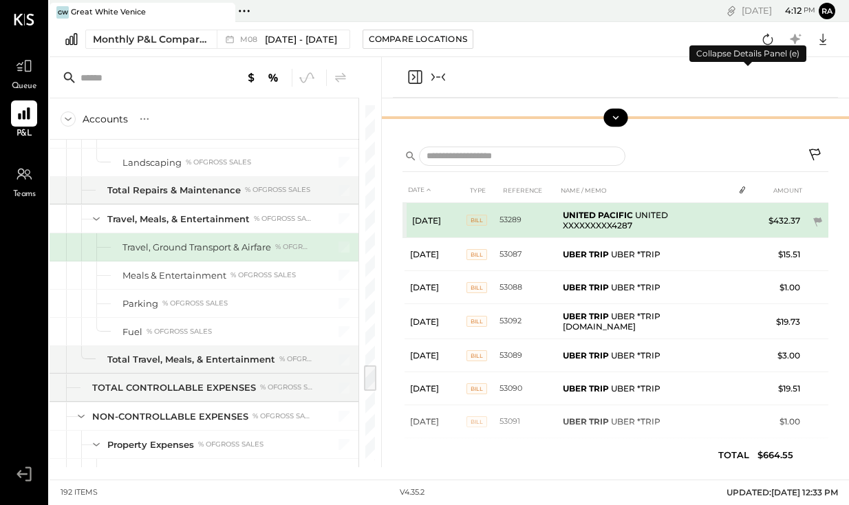
click at [693, 218] on td "UNITED PACIFIC UNITED XXXXXXXXX4287" at bounding box center [646, 220] width 176 height 35
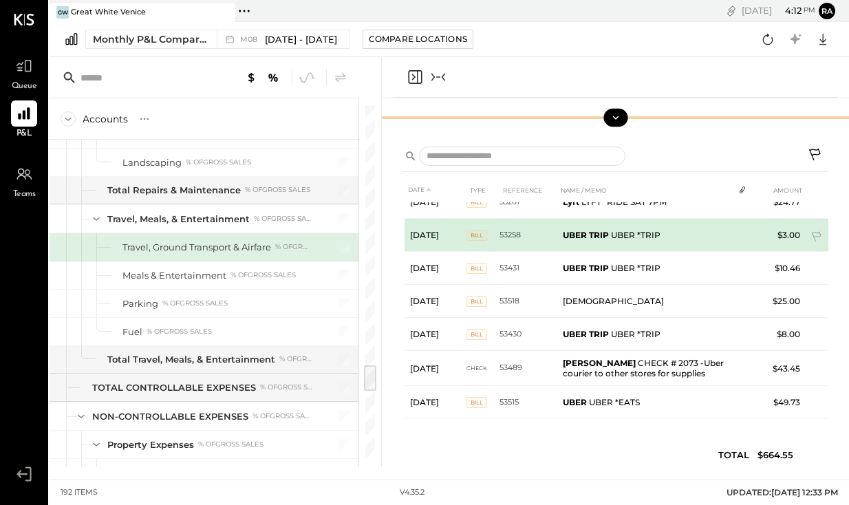
scroll to position [286, 0]
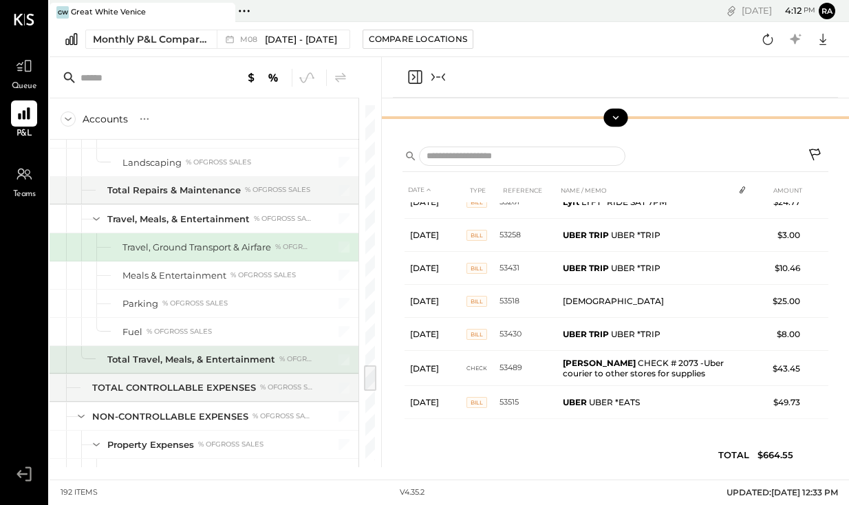
click at [270, 361] on div "Total Travel, Meals, & Entertainment" at bounding box center [191, 359] width 168 height 13
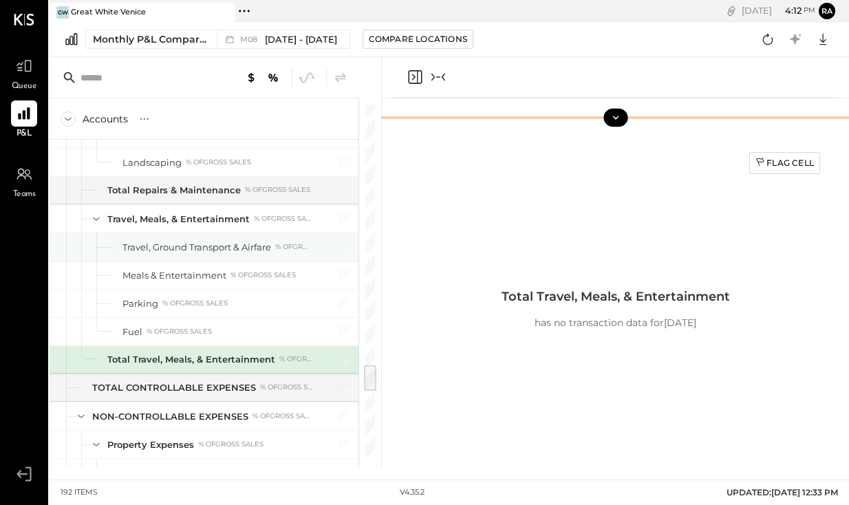
click at [247, 256] on div "Travel, Ground Transport & Airfare % of GROSS SALES" at bounding box center [204, 247] width 309 height 28
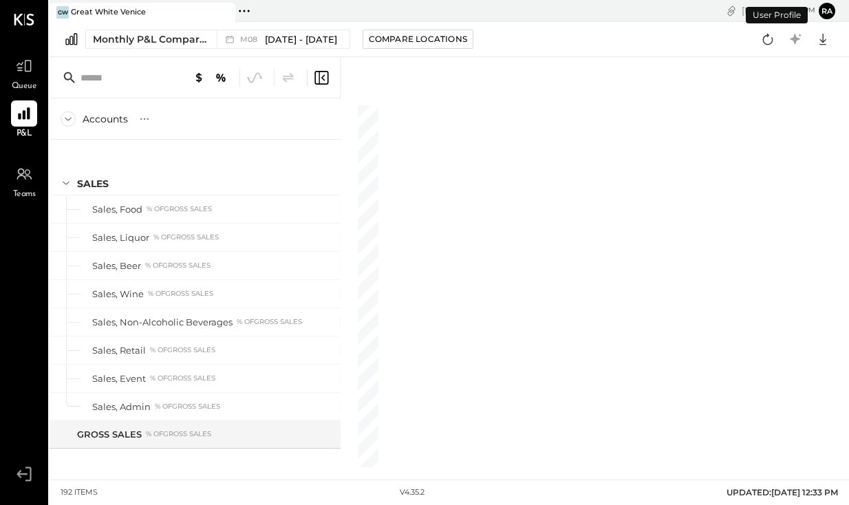
scroll to position [3304, 0]
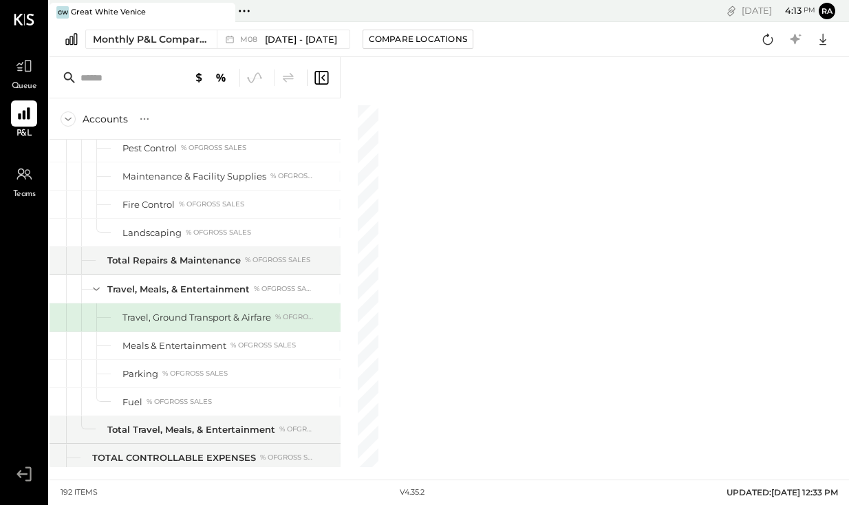
click at [324, 73] on icon at bounding box center [321, 78] width 17 height 17
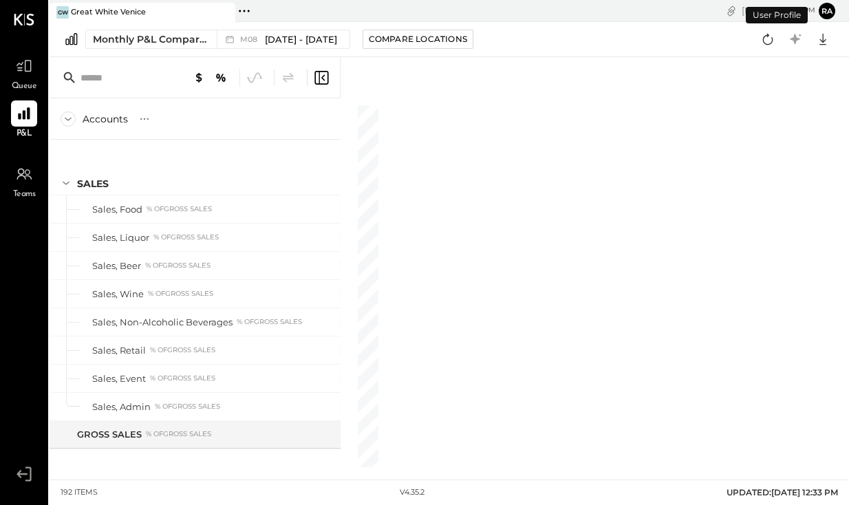
scroll to position [3304, 0]
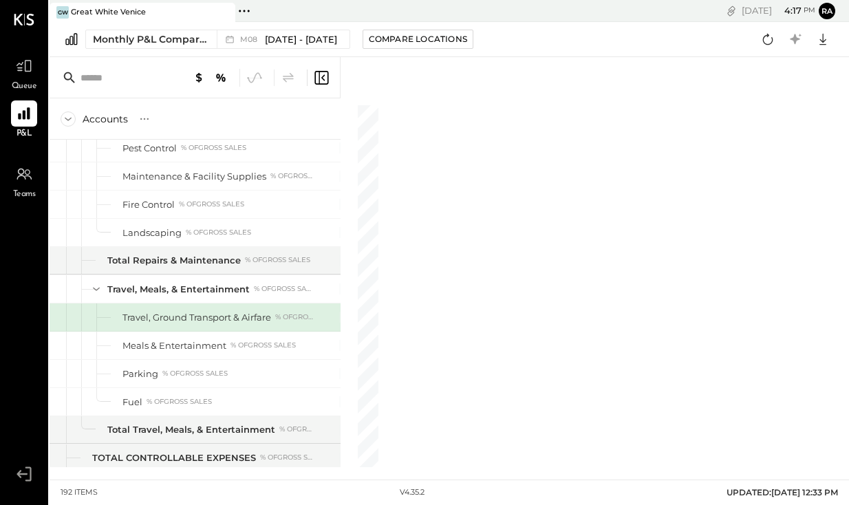
click at [324, 80] on icon at bounding box center [321, 78] width 17 height 17
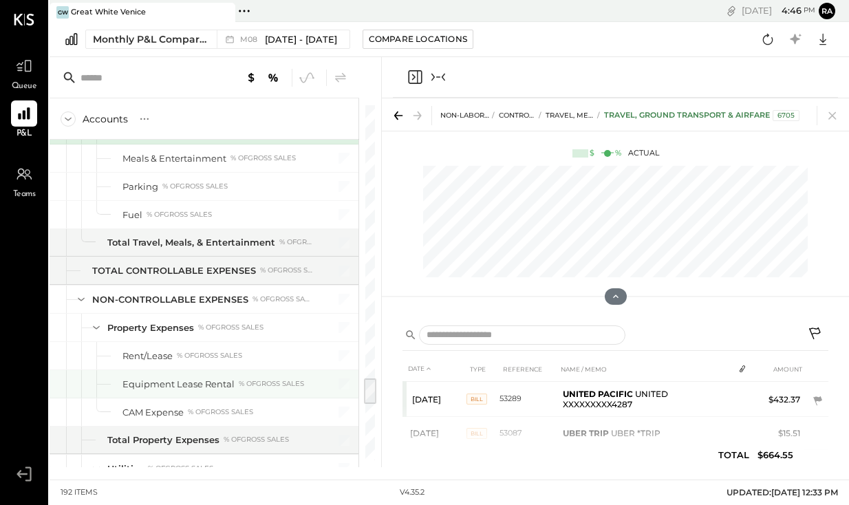
scroll to position [3432, 0]
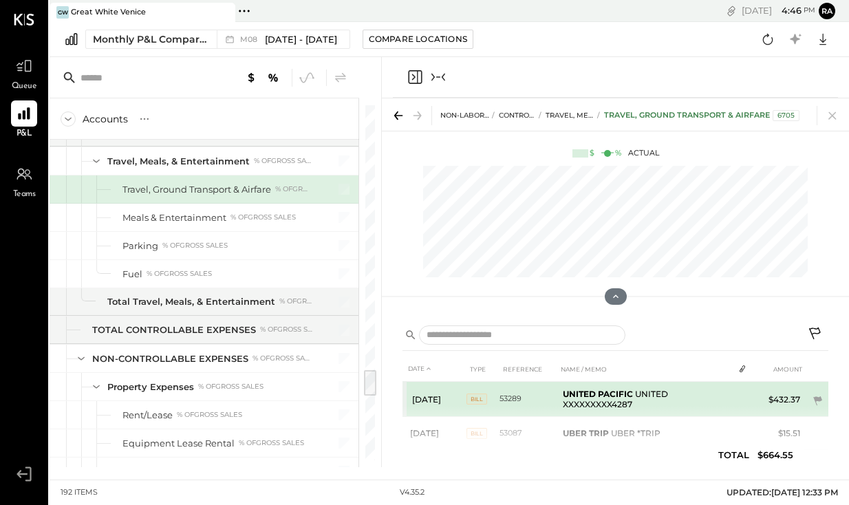
click at [624, 405] on td "UNITED PACIFIC UNITED XXXXXXXXX4287" at bounding box center [646, 399] width 176 height 35
click at [659, 397] on td "UNITED PACIFIC UNITED XXXXXXXXX4287" at bounding box center [646, 399] width 176 height 35
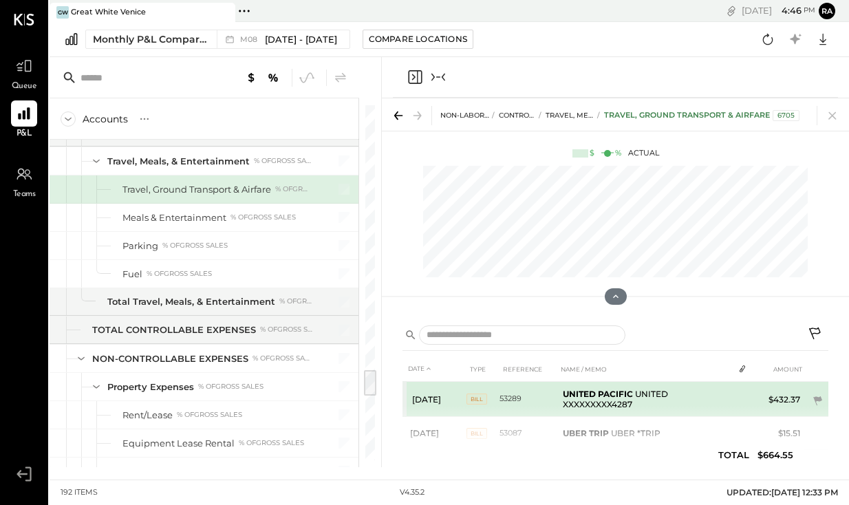
click at [482, 401] on span "BILL" at bounding box center [477, 399] width 21 height 11
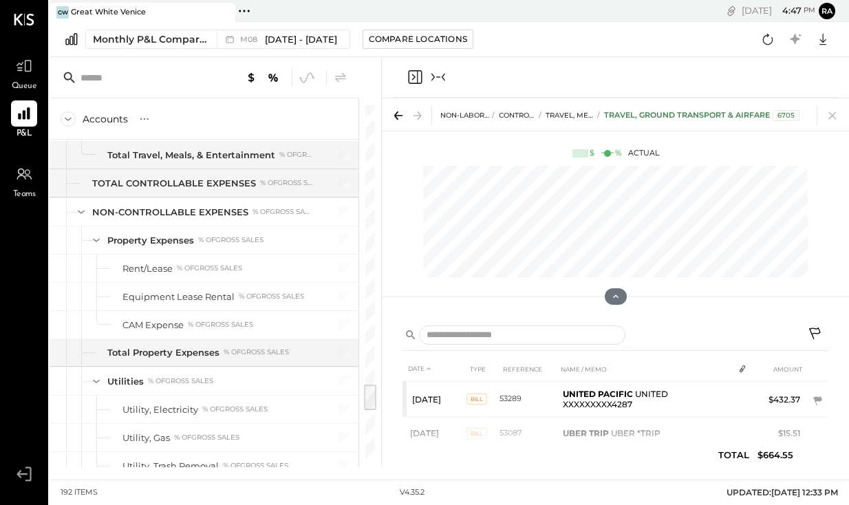
scroll to position [3547, 0]
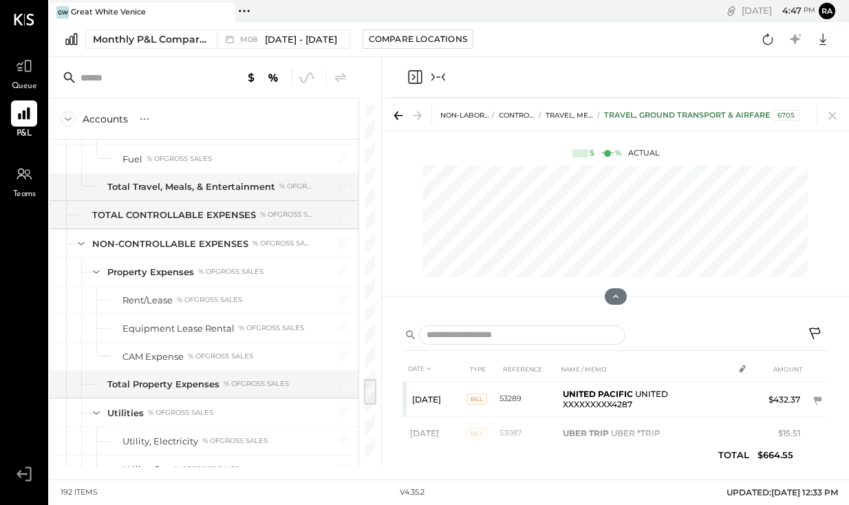
click at [414, 77] on icon "Close panel" at bounding box center [415, 77] width 17 height 17
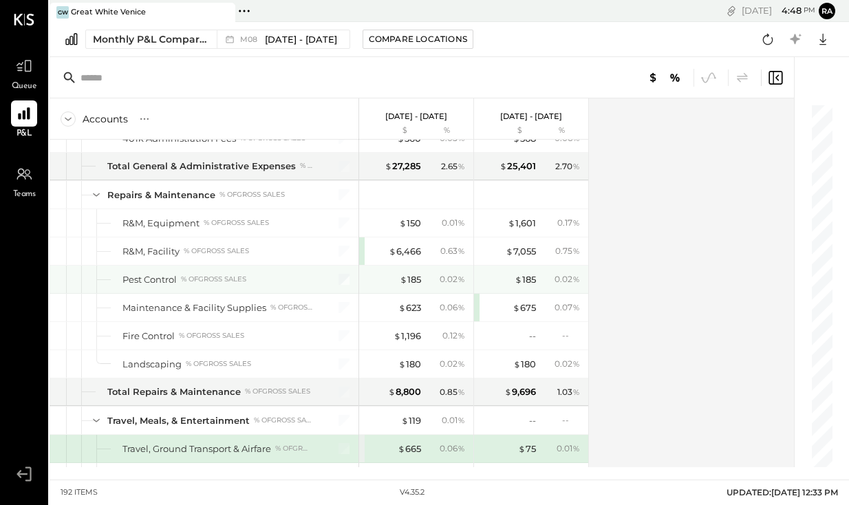
scroll to position [3172, 0]
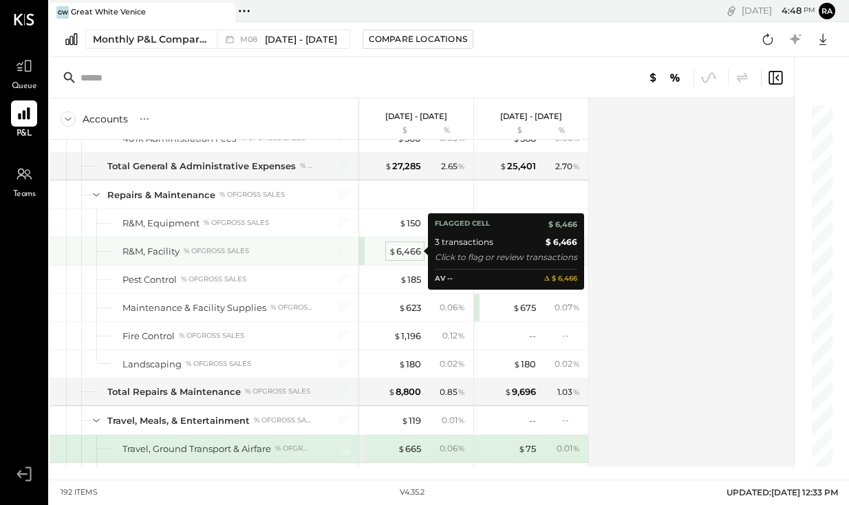
click at [405, 253] on div "$ 6,466" at bounding box center [405, 251] width 32 height 13
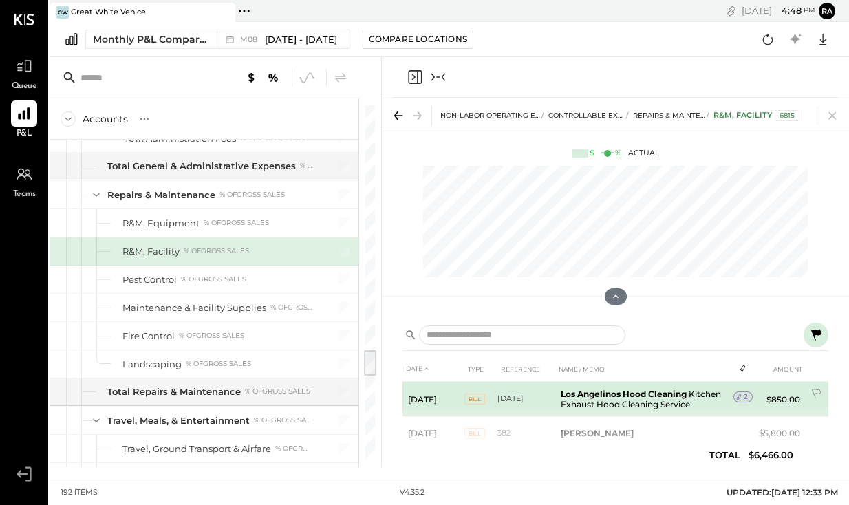
click at [745, 396] on span "2" at bounding box center [746, 397] width 4 height 10
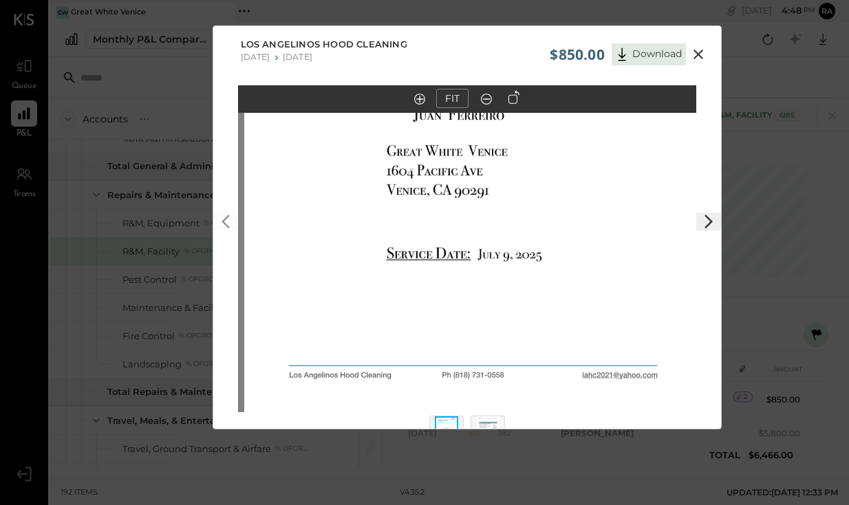
drag, startPoint x: 587, startPoint y: 332, endPoint x: 595, endPoint y: 318, distance: 16.6
click at [595, 315] on img at bounding box center [473, 120] width 458 height 593
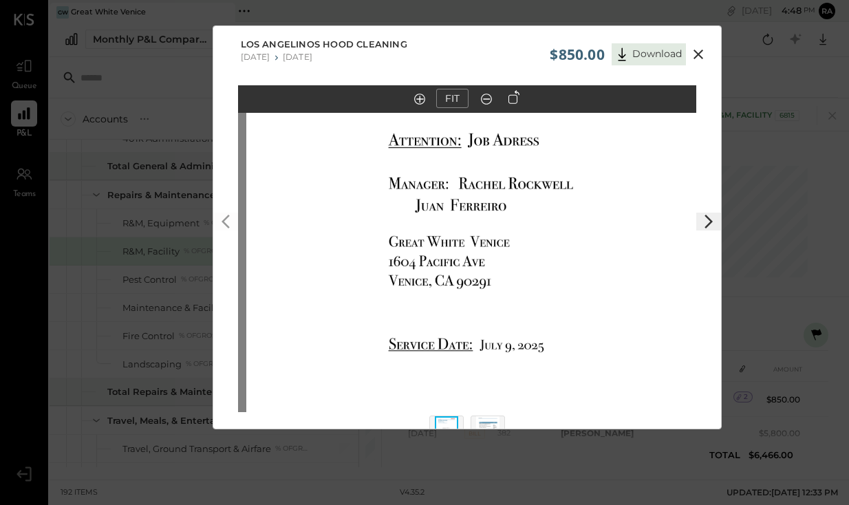
click at [695, 53] on icon at bounding box center [699, 55] width 10 height 10
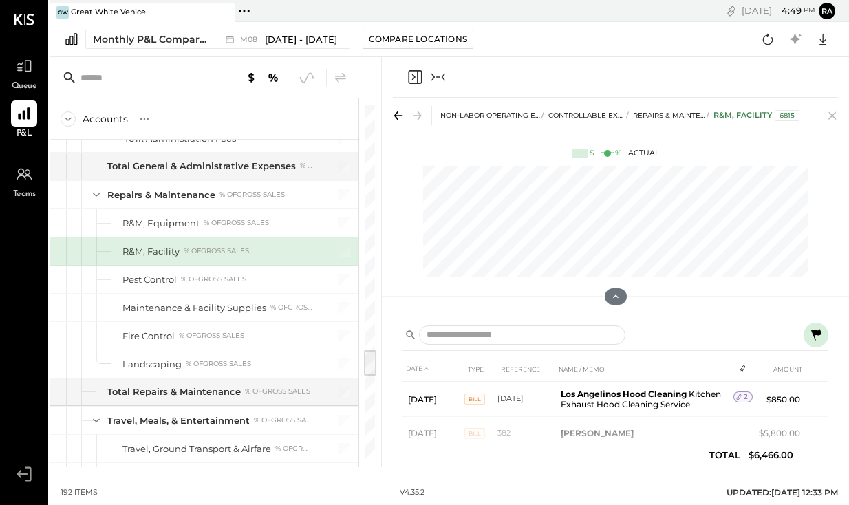
click at [432, 80] on icon "Collapse panel (e)" at bounding box center [433, 78] width 3 height 8
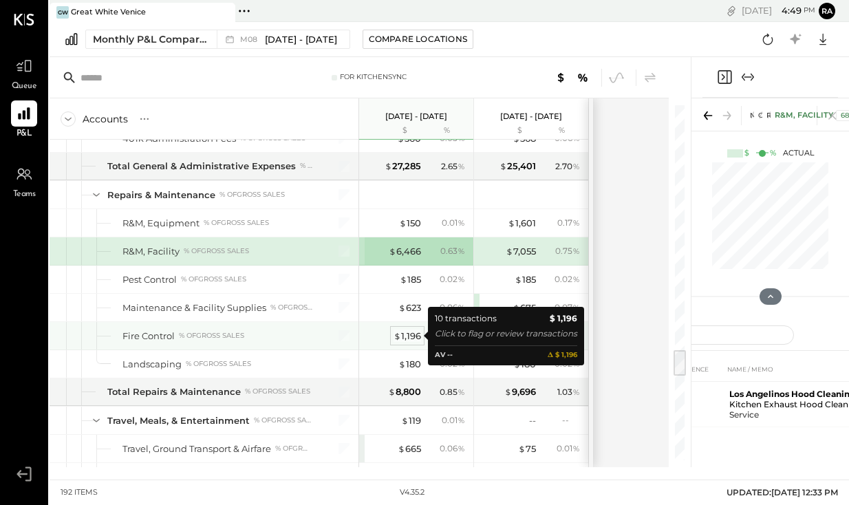
click at [412, 337] on div "$ 1,196" at bounding box center [408, 336] width 28 height 13
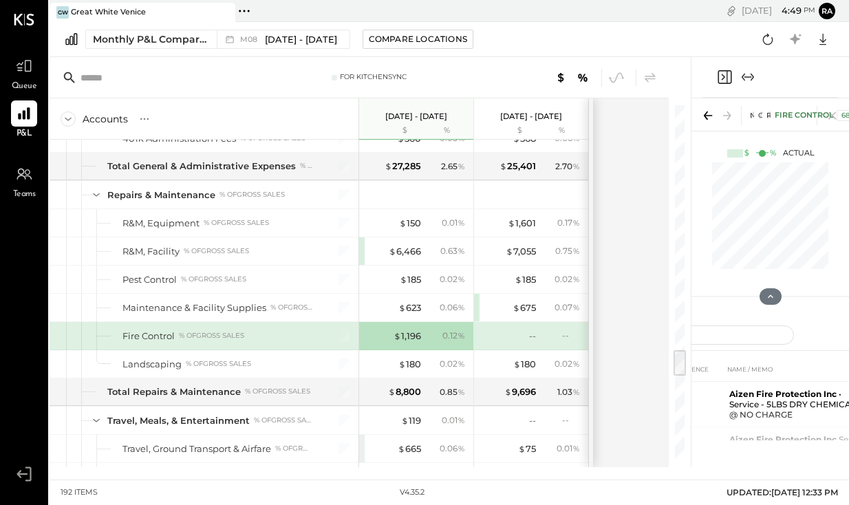
click at [747, 78] on icon "Expand panel (e)" at bounding box center [748, 77] width 17 height 17
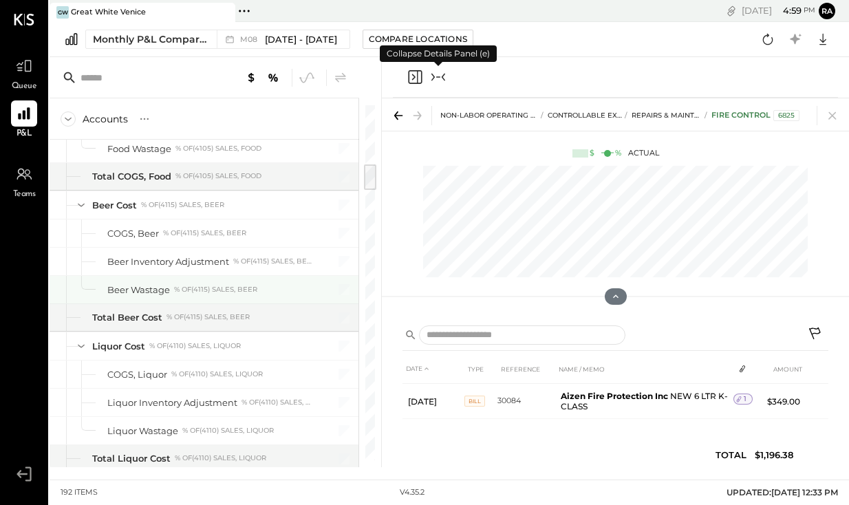
scroll to position [764, 0]
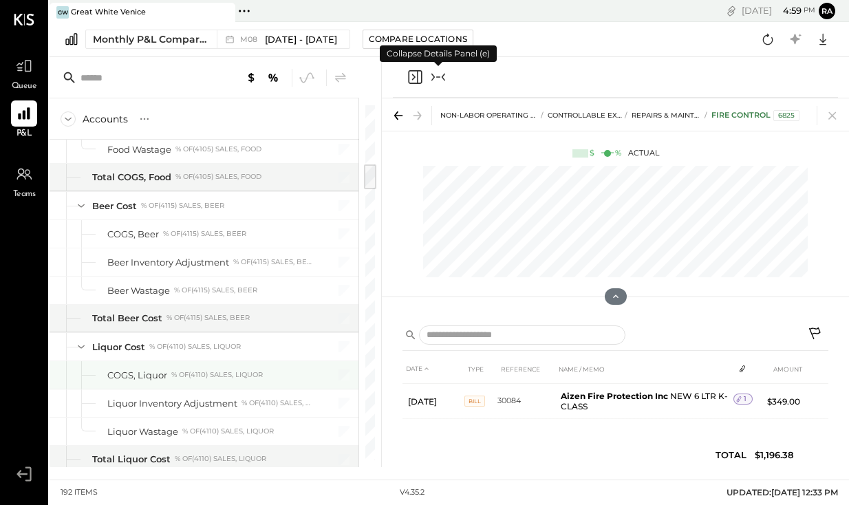
click at [251, 374] on div "% of (4110) Sales, Liquor" at bounding box center [217, 375] width 92 height 10
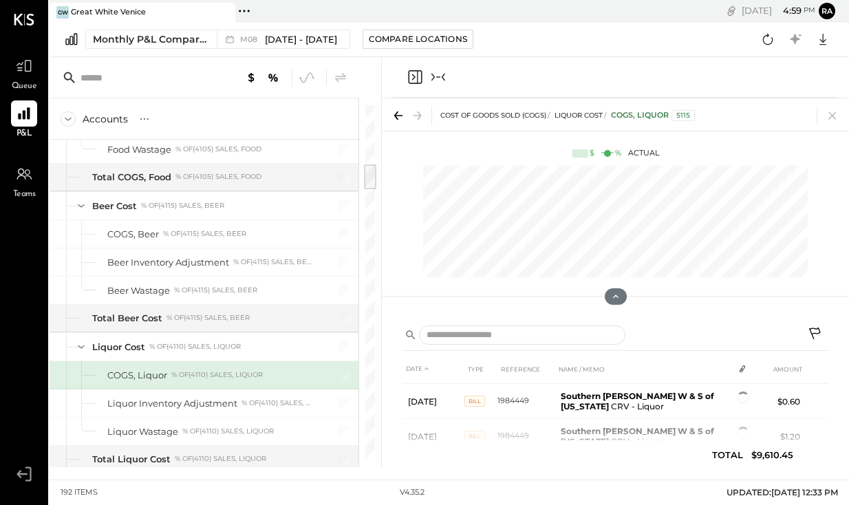
click at [439, 71] on icon "Collapse panel (e)" at bounding box center [438, 77] width 17 height 17
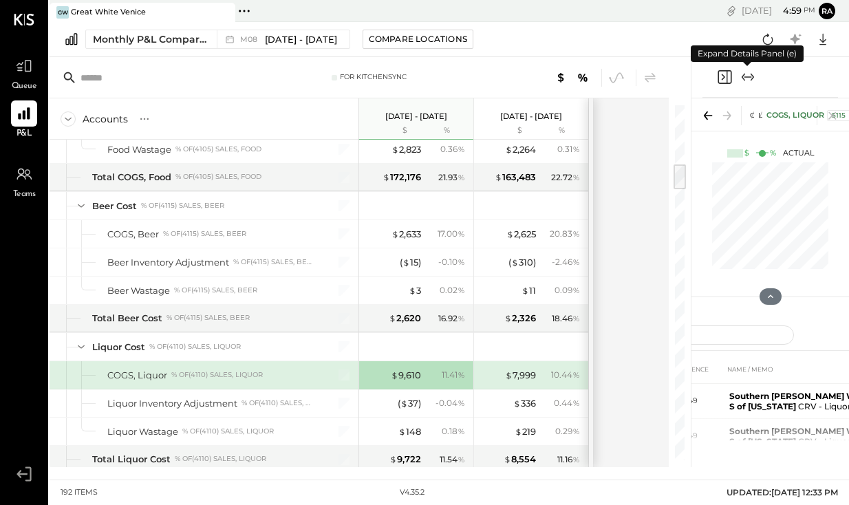
click at [752, 78] on icon "Expand panel (e)" at bounding box center [748, 77] width 17 height 17
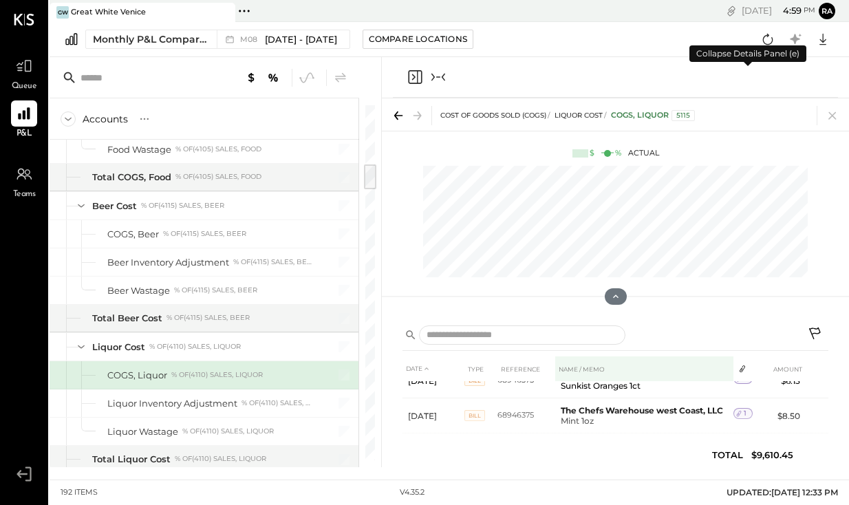
scroll to position [863, 0]
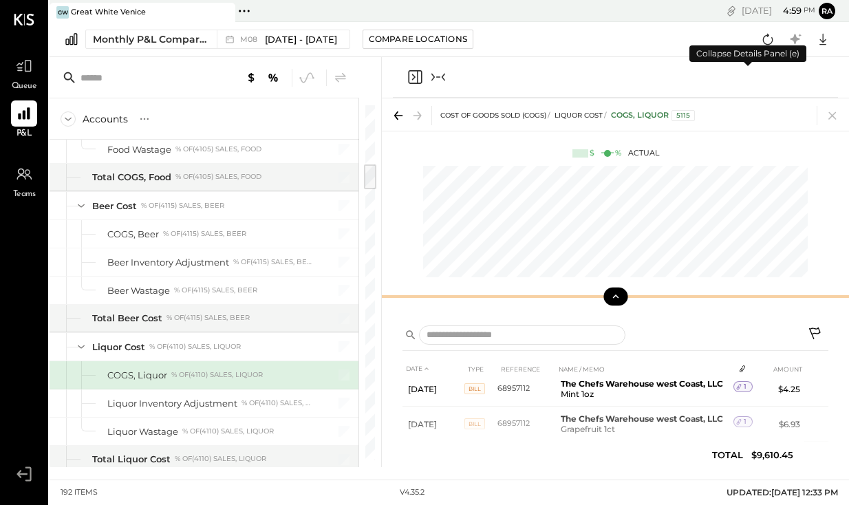
click at [614, 301] on icon at bounding box center [616, 296] width 12 height 12
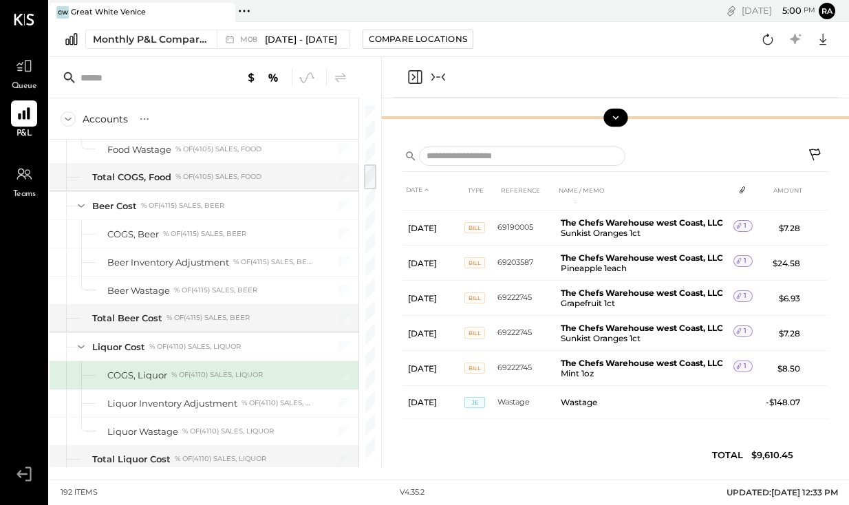
scroll to position [3148, 6]
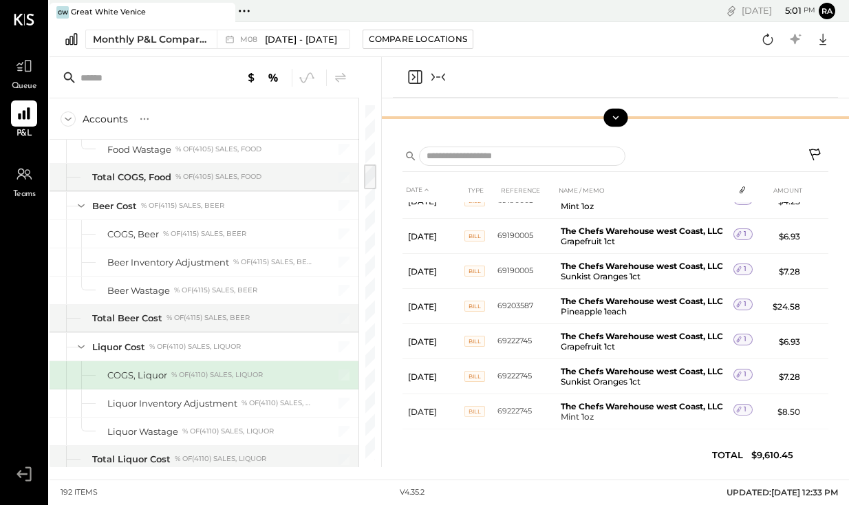
click at [551, 81] on div at bounding box center [615, 77] width 445 height 41
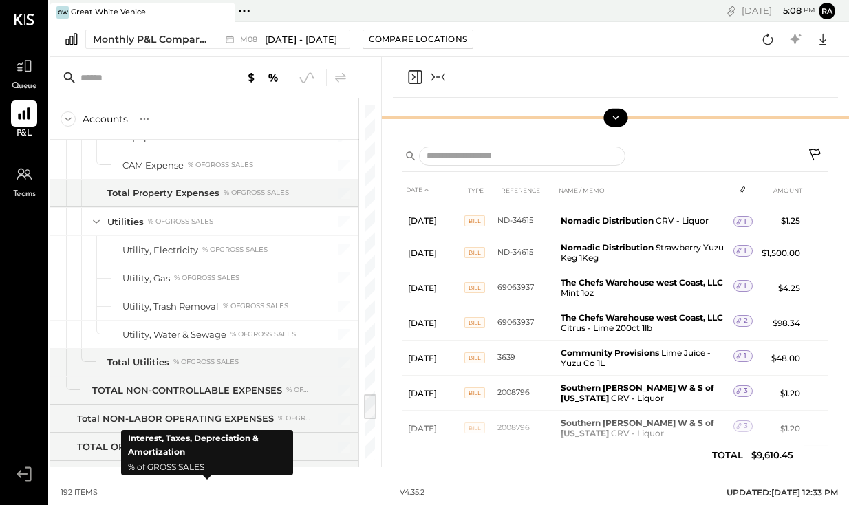
scroll to position [3733, 0]
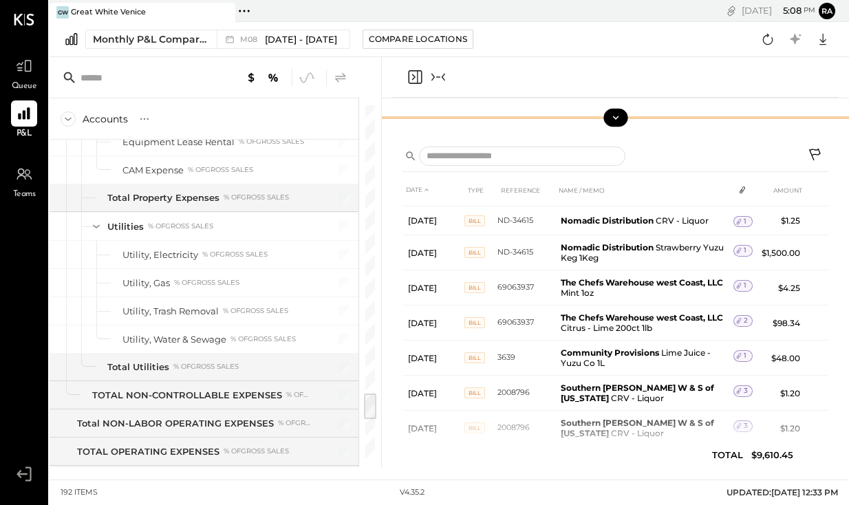
click at [343, 70] on icon at bounding box center [340, 78] width 17 height 17
click at [345, 77] on icon at bounding box center [340, 78] width 17 height 17
click at [445, 74] on icon "Collapse panel (e)" at bounding box center [438, 77] width 17 height 17
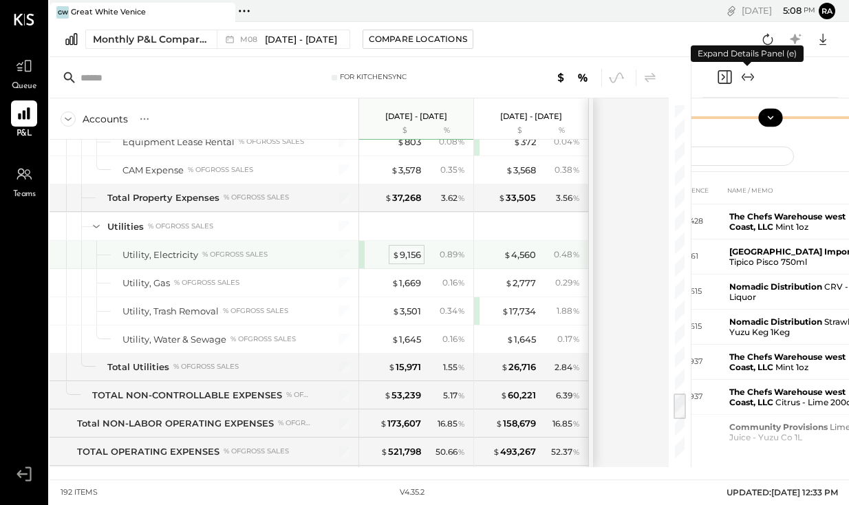
click at [410, 256] on div "$ 9,156" at bounding box center [406, 254] width 29 height 13
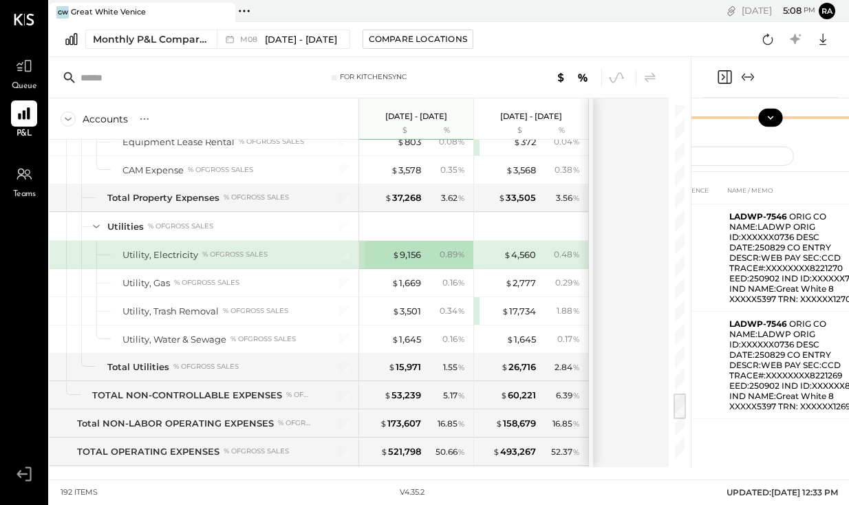
click at [754, 78] on icon "Expand panel (e)" at bounding box center [748, 77] width 17 height 17
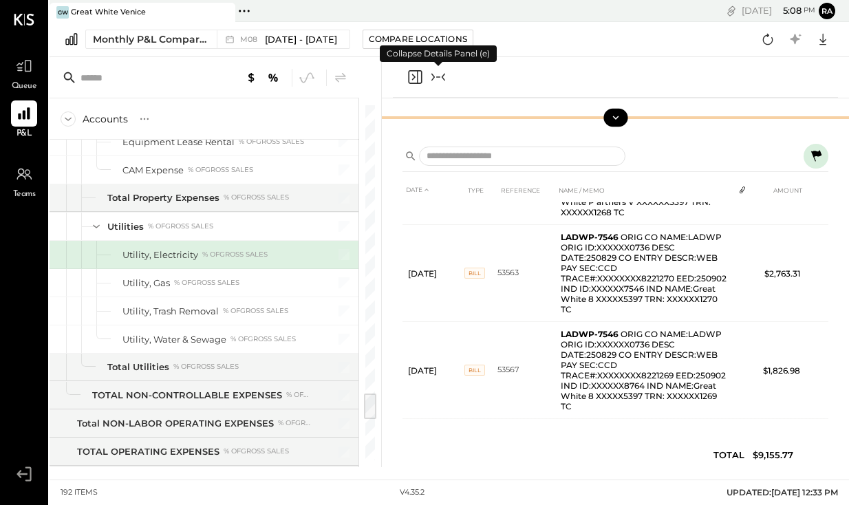
scroll to position [366, 0]
click at [343, 80] on icon at bounding box center [340, 78] width 17 height 17
click at [438, 77] on icon "Collapse panel (e)" at bounding box center [438, 76] width 4 height 1
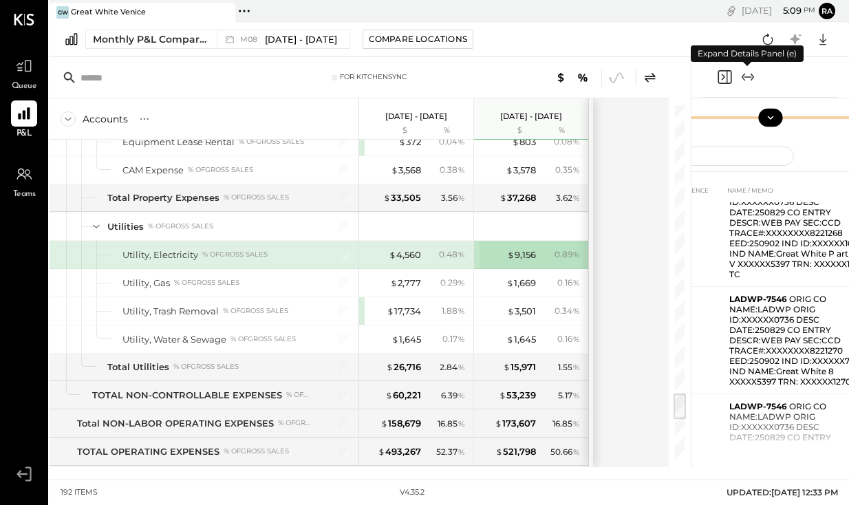
click at [753, 78] on icon "Expand panel (e)" at bounding box center [752, 78] width 3 height 8
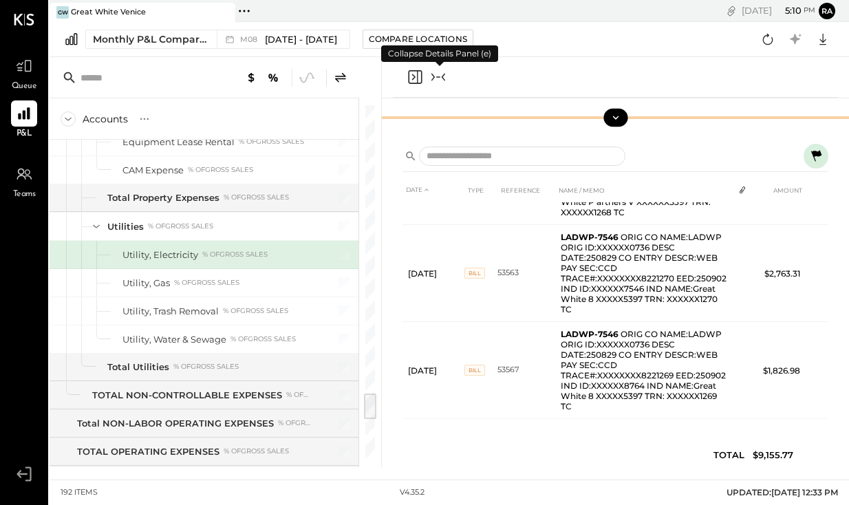
click at [440, 78] on icon "Collapse panel (e)" at bounding box center [438, 77] width 17 height 17
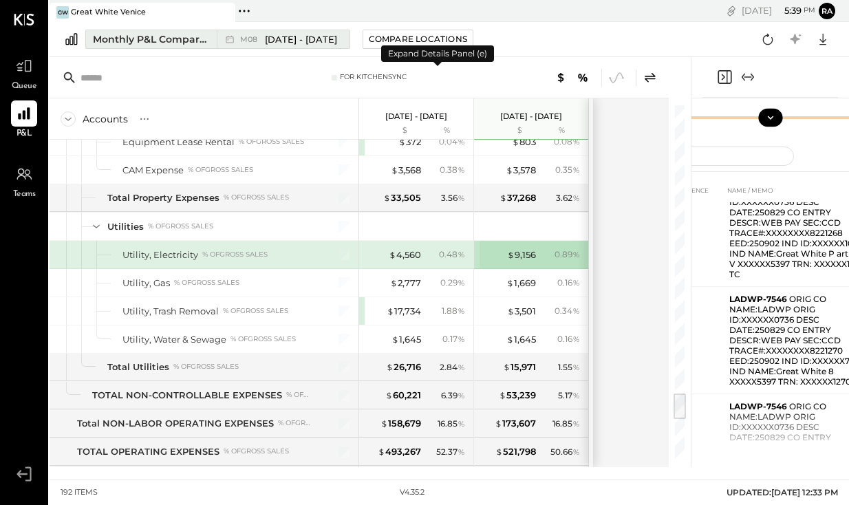
click at [290, 35] on span "[DATE] - [DATE]" at bounding box center [301, 39] width 72 height 13
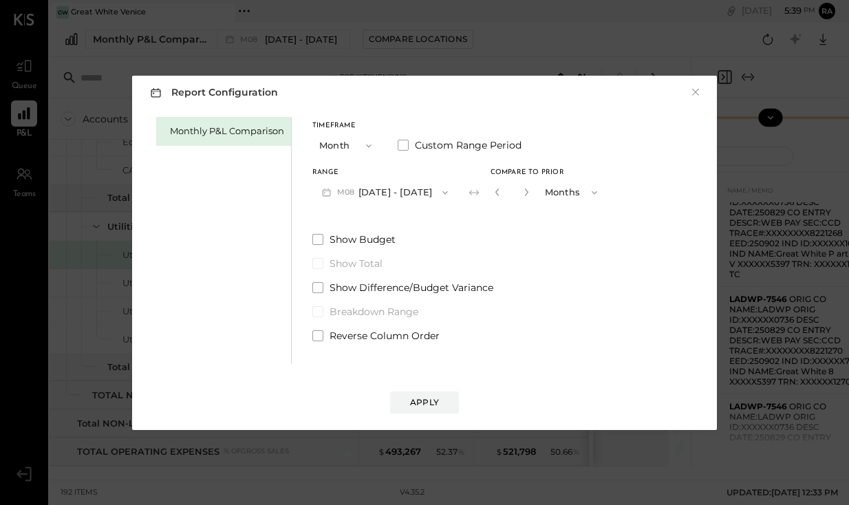
click at [423, 190] on button "M08 Aug 1 - 31, 2025" at bounding box center [384, 192] width 145 height 25
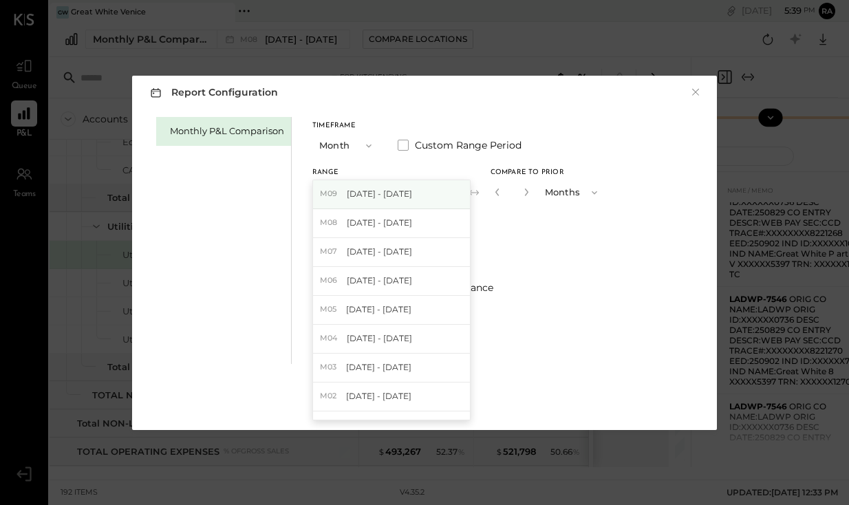
click at [417, 189] on div "M09 Sep 1 - 30, 2025" at bounding box center [391, 194] width 157 height 29
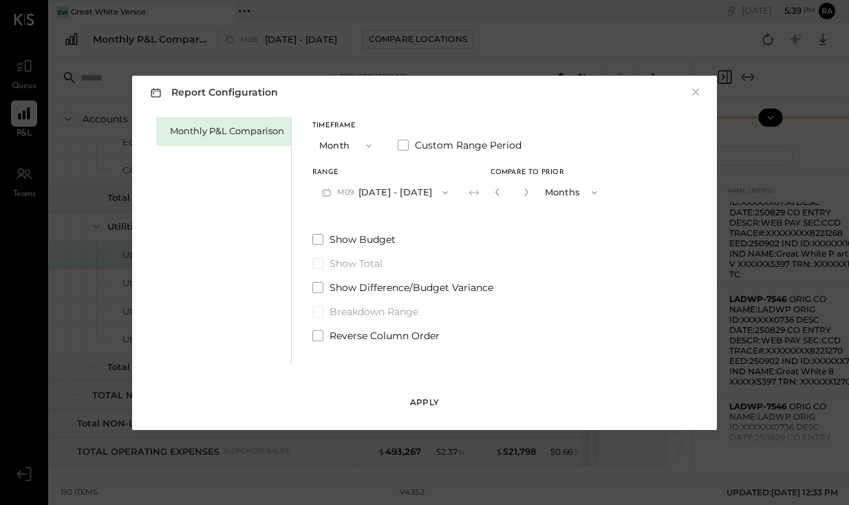
click at [450, 404] on button "Apply" at bounding box center [424, 403] width 69 height 22
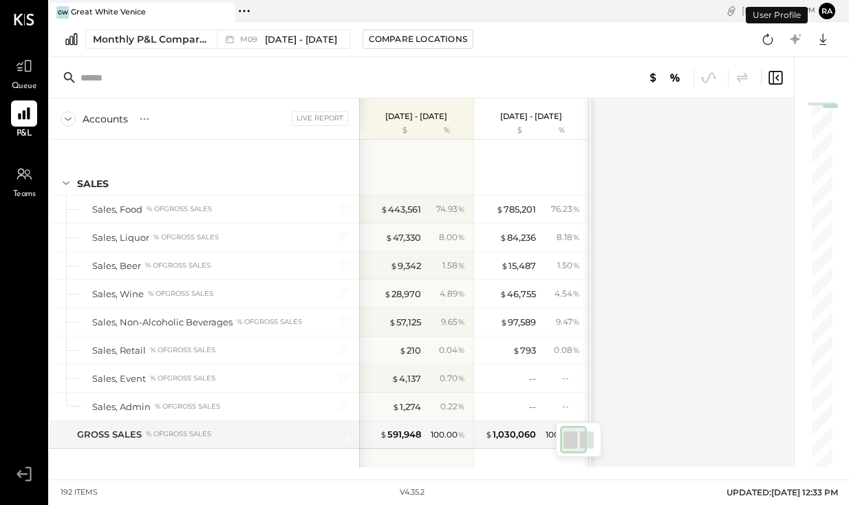
scroll to position [3304, 0]
